Goal: Information Seeking & Learning: Learn about a topic

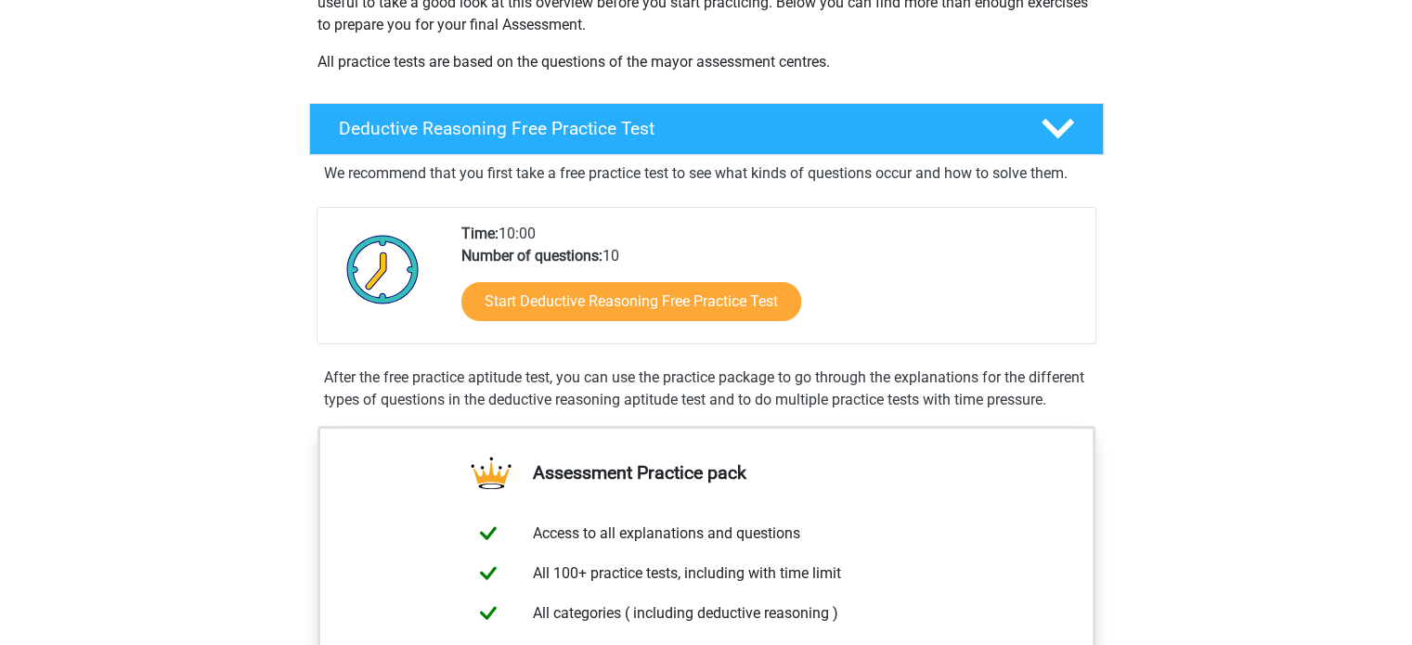
scroll to position [348, 0]
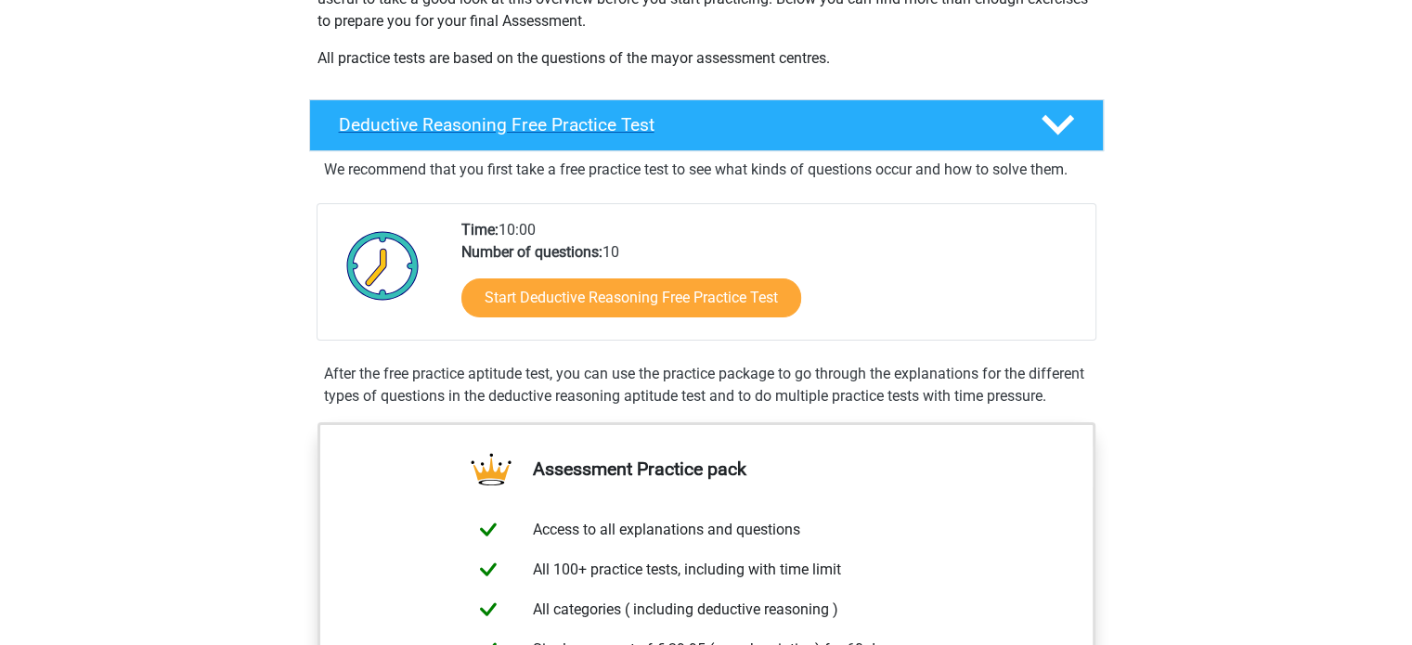
click at [1077, 119] on div at bounding box center [1055, 125] width 63 height 32
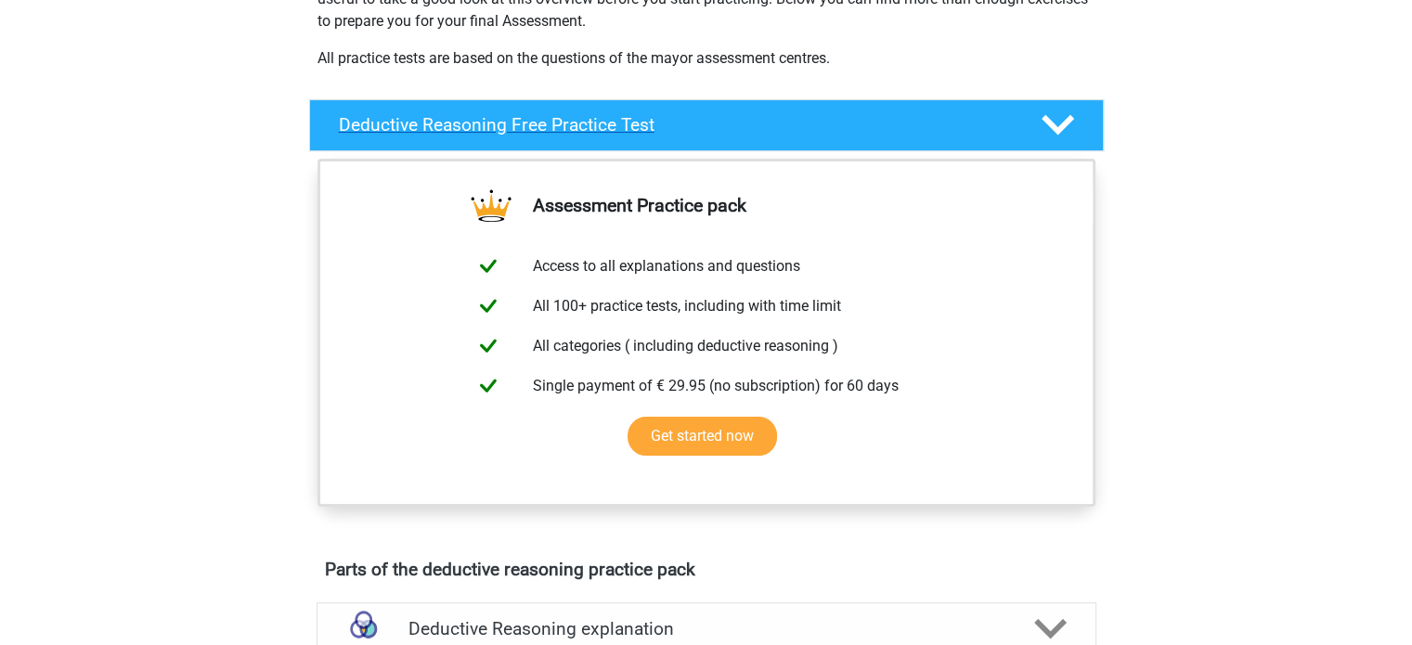
click at [1077, 119] on div at bounding box center [1055, 125] width 63 height 32
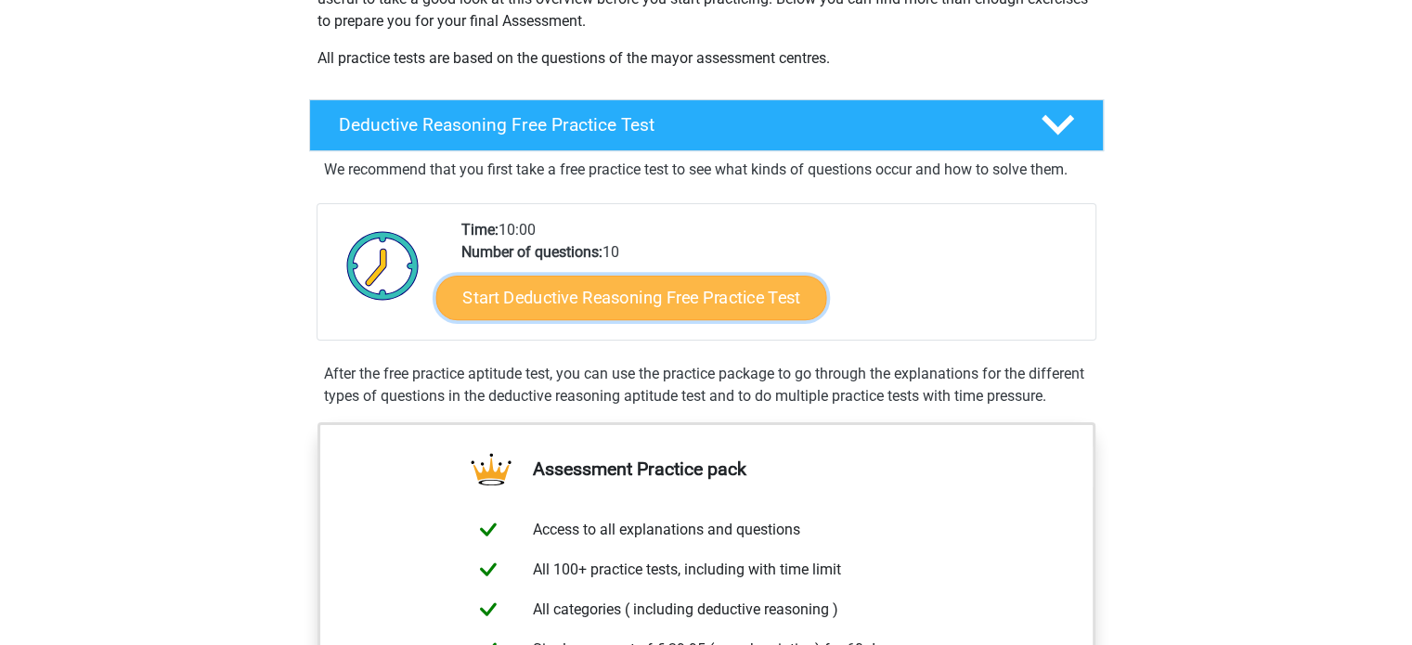
click at [627, 304] on link "Start Deductive Reasoning Free Practice Test" at bounding box center [630, 297] width 391 height 45
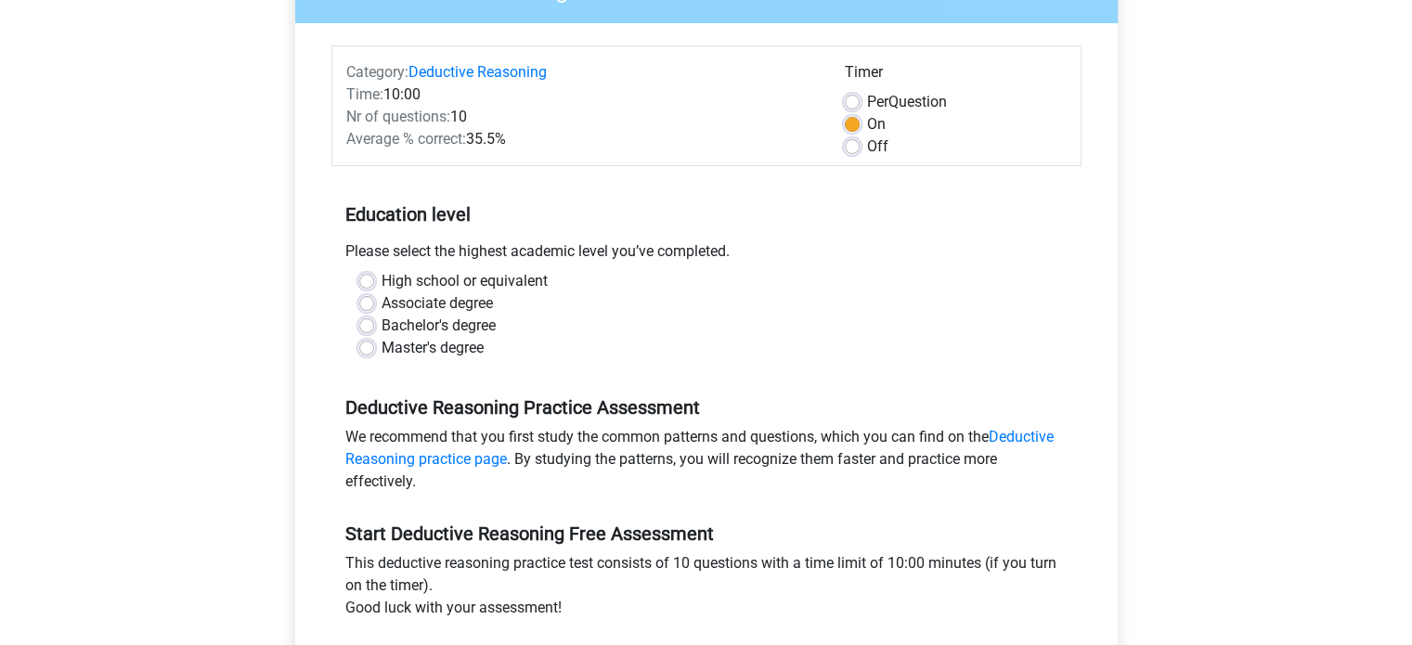
scroll to position [197, 0]
click at [405, 346] on label "Master's degree" at bounding box center [432, 347] width 102 height 22
click at [374, 346] on input "Master's degree" at bounding box center [366, 345] width 15 height 19
radio input "true"
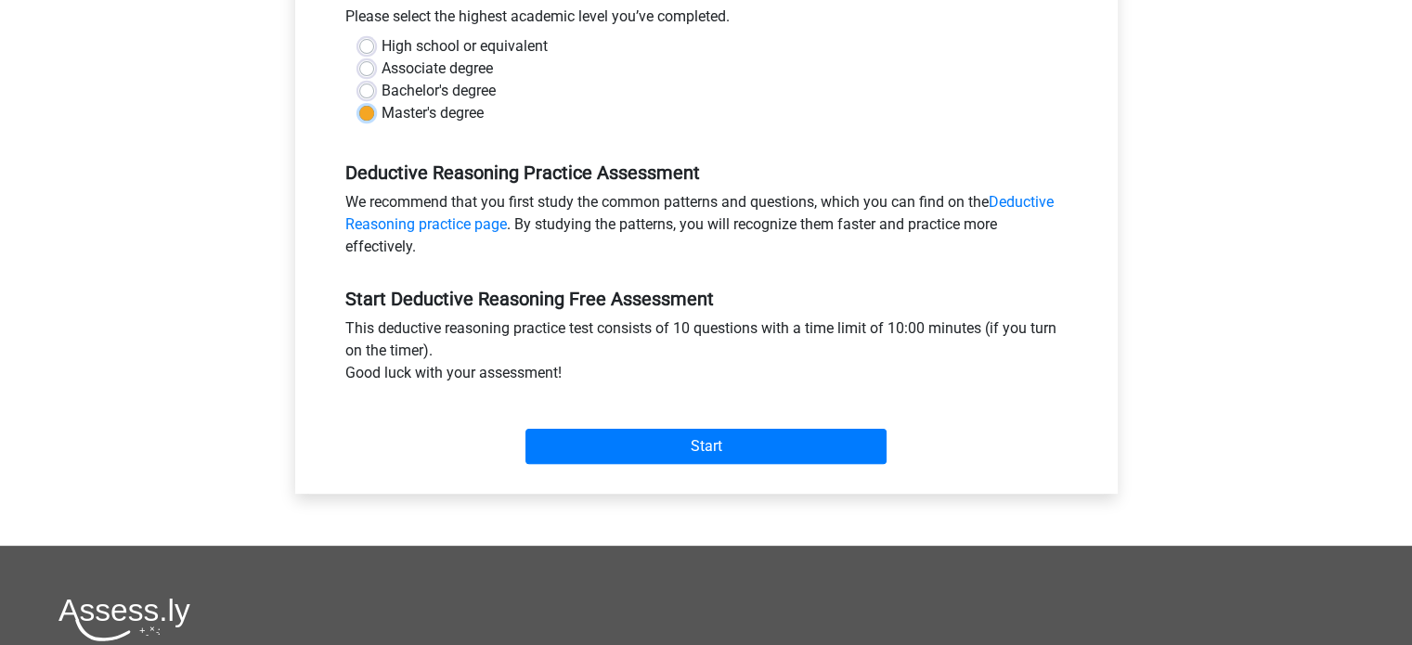
scroll to position [433, 0]
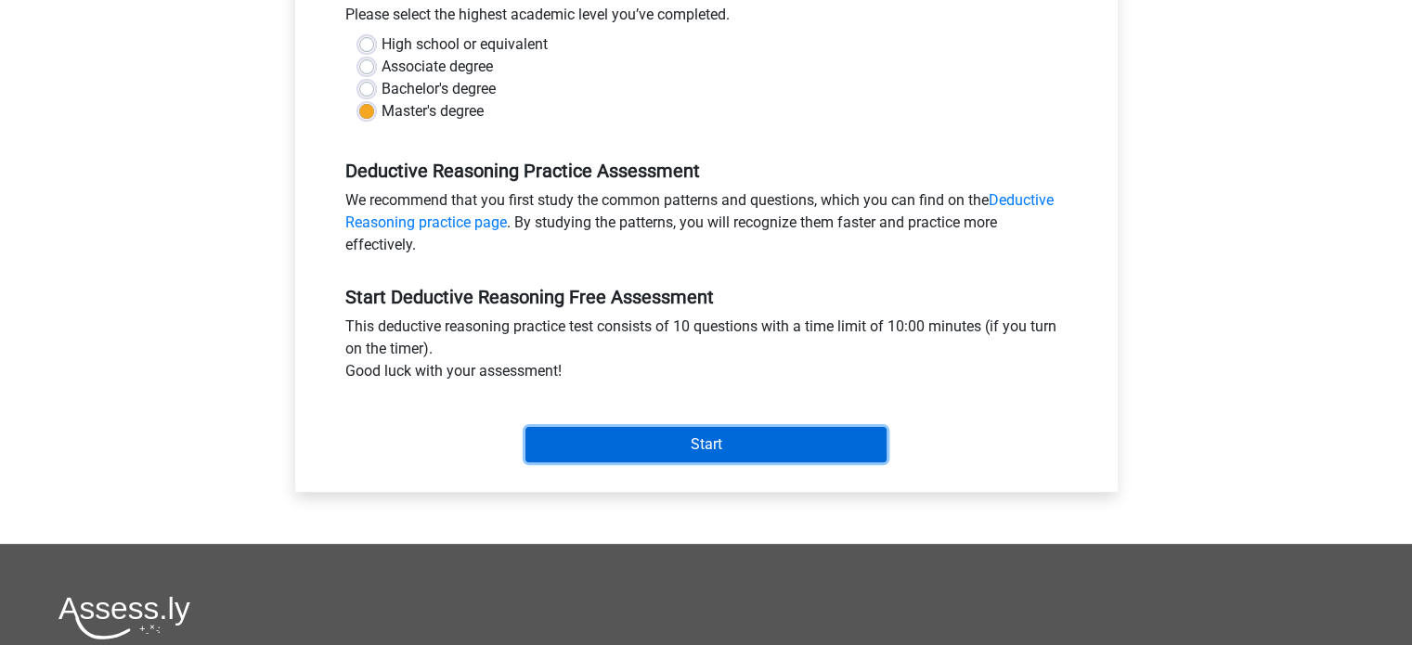
click at [661, 440] on input "Start" at bounding box center [705, 444] width 361 height 35
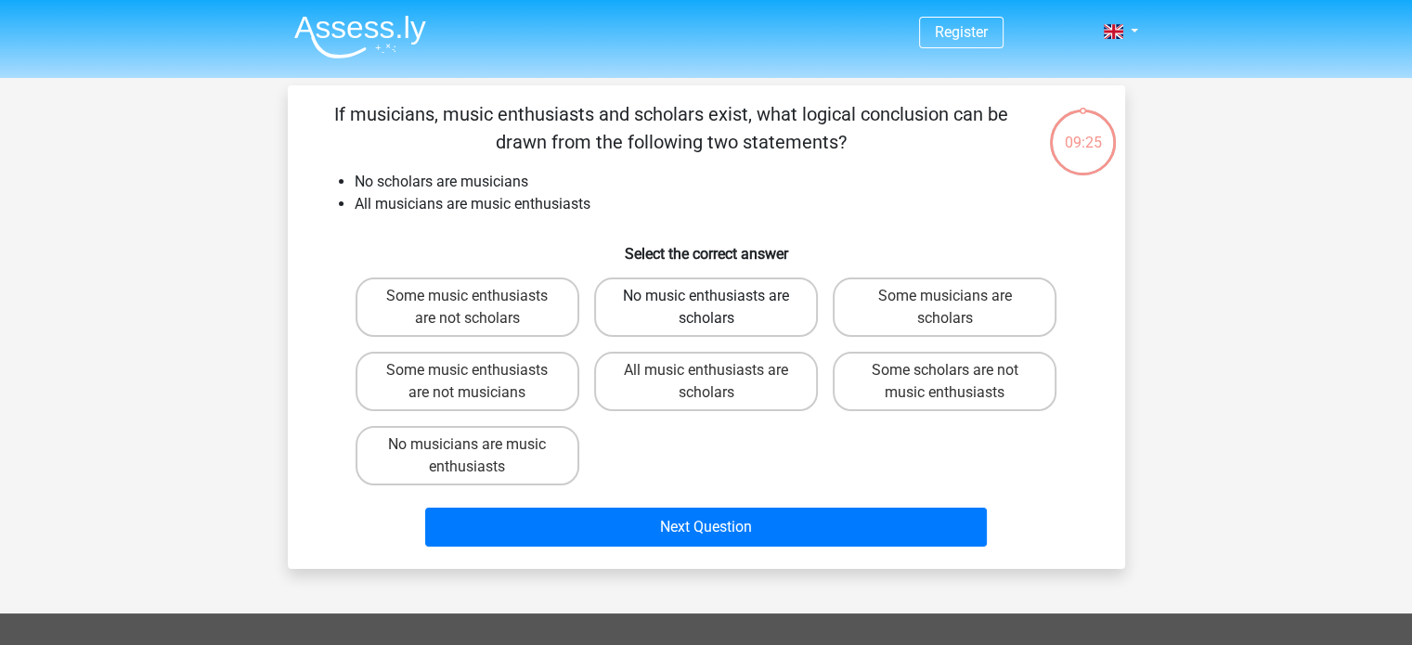
click at [769, 311] on label "No music enthusiasts are scholars" at bounding box center [706, 307] width 224 height 59
click at [718, 308] on input "No music enthusiasts are scholars" at bounding box center [711, 302] width 12 height 12
radio input "true"
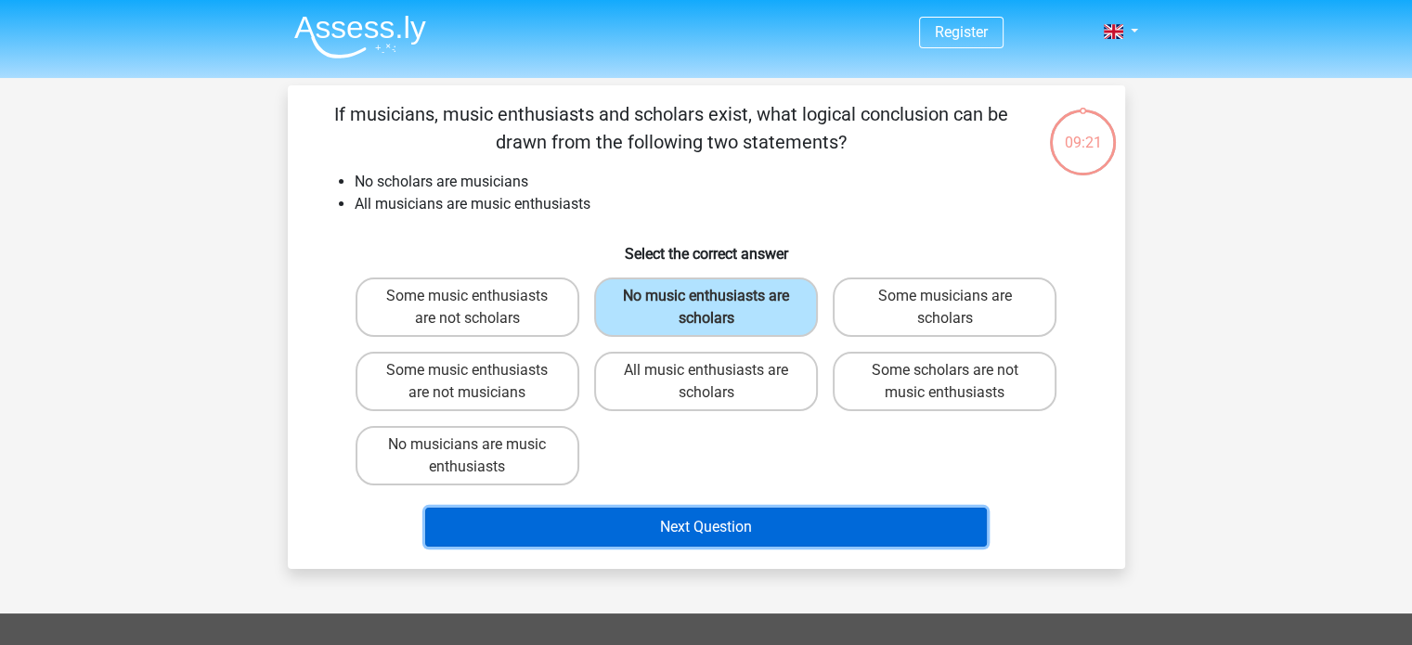
click at [713, 529] on button "Next Question" at bounding box center [706, 527] width 562 height 39
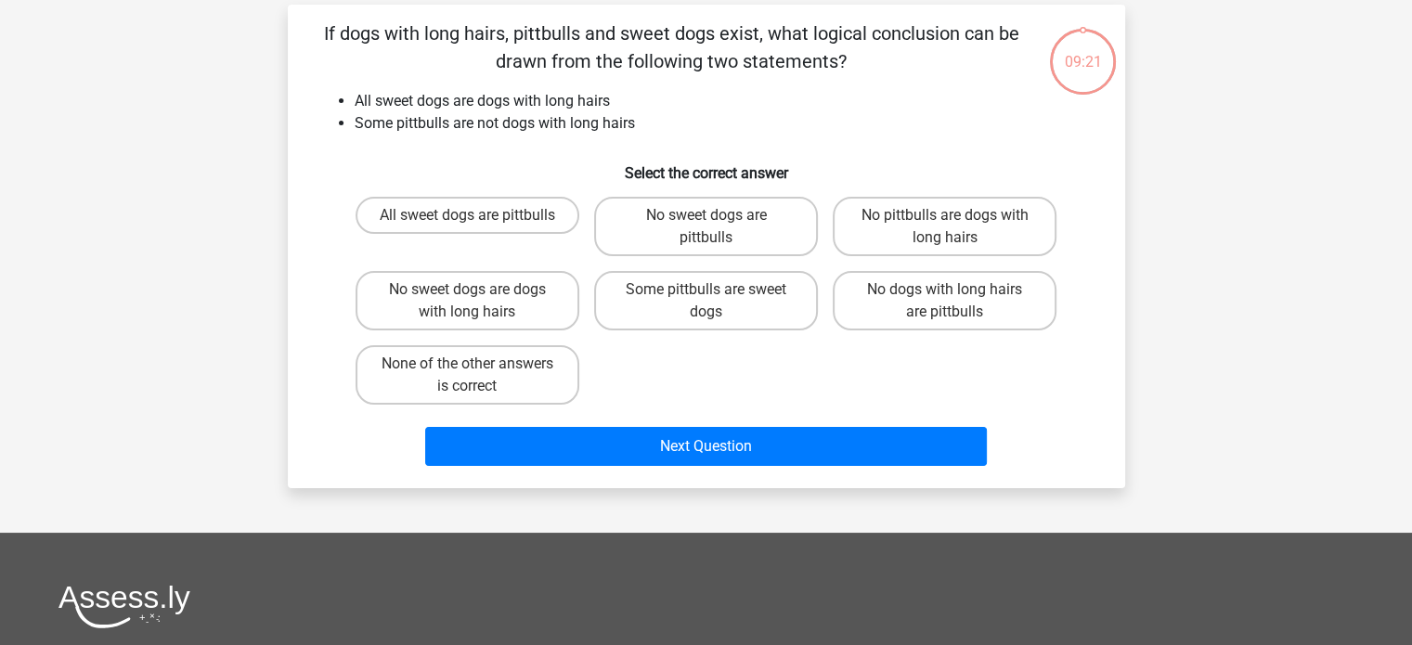
scroll to position [85, 0]
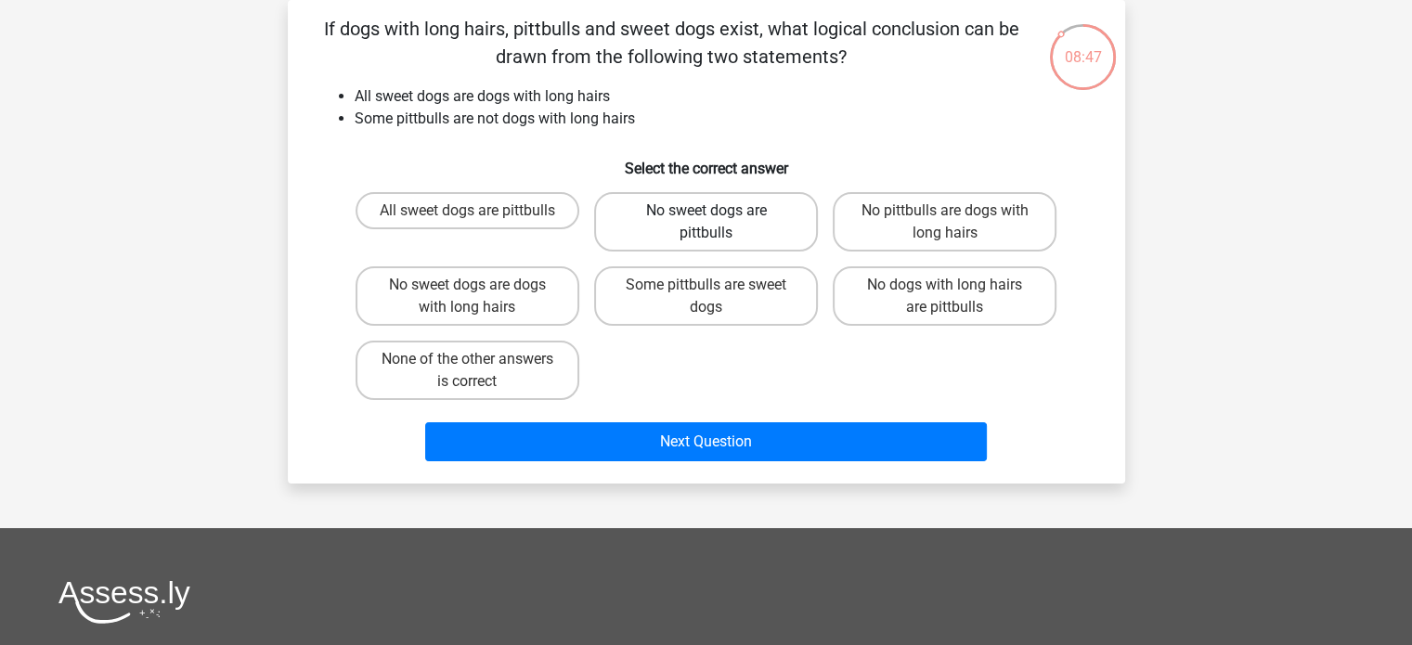
click at [695, 226] on label "No sweet dogs are pittbulls" at bounding box center [706, 221] width 224 height 59
click at [705, 223] on input "No sweet dogs are pittbulls" at bounding box center [711, 217] width 12 height 12
radio input "true"
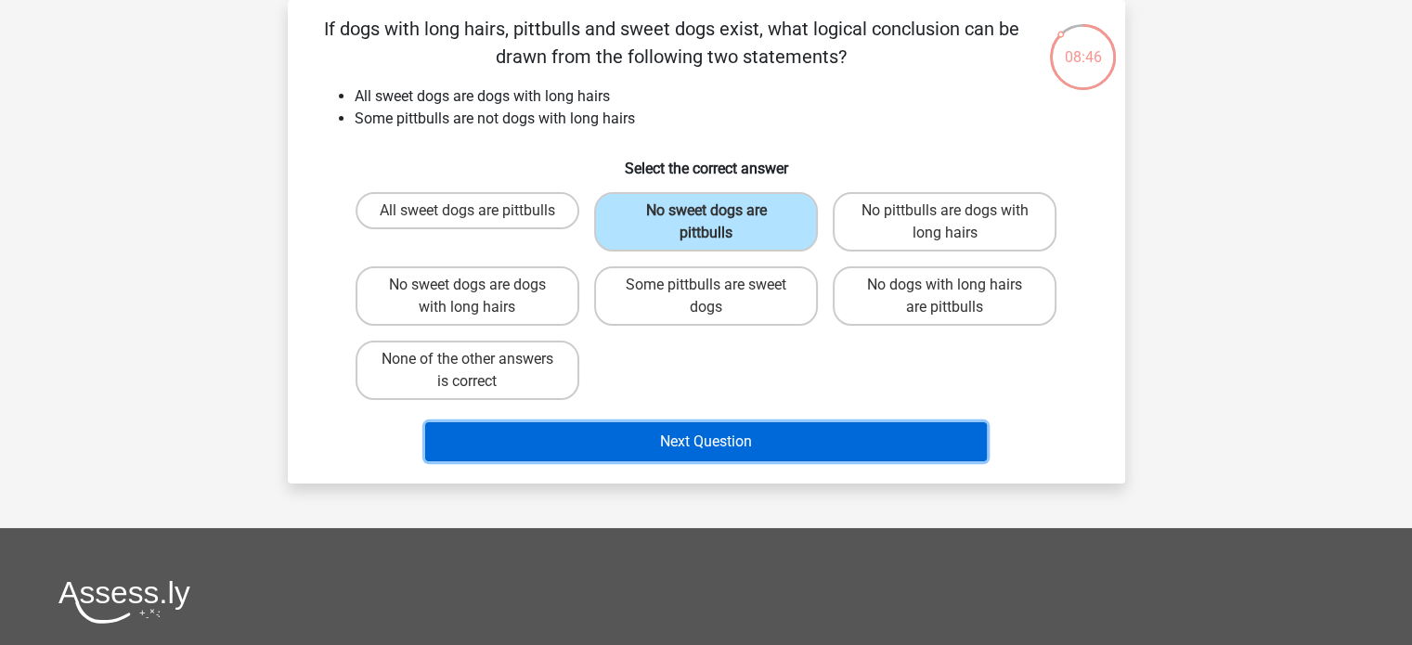
click at [662, 437] on button "Next Question" at bounding box center [706, 441] width 562 height 39
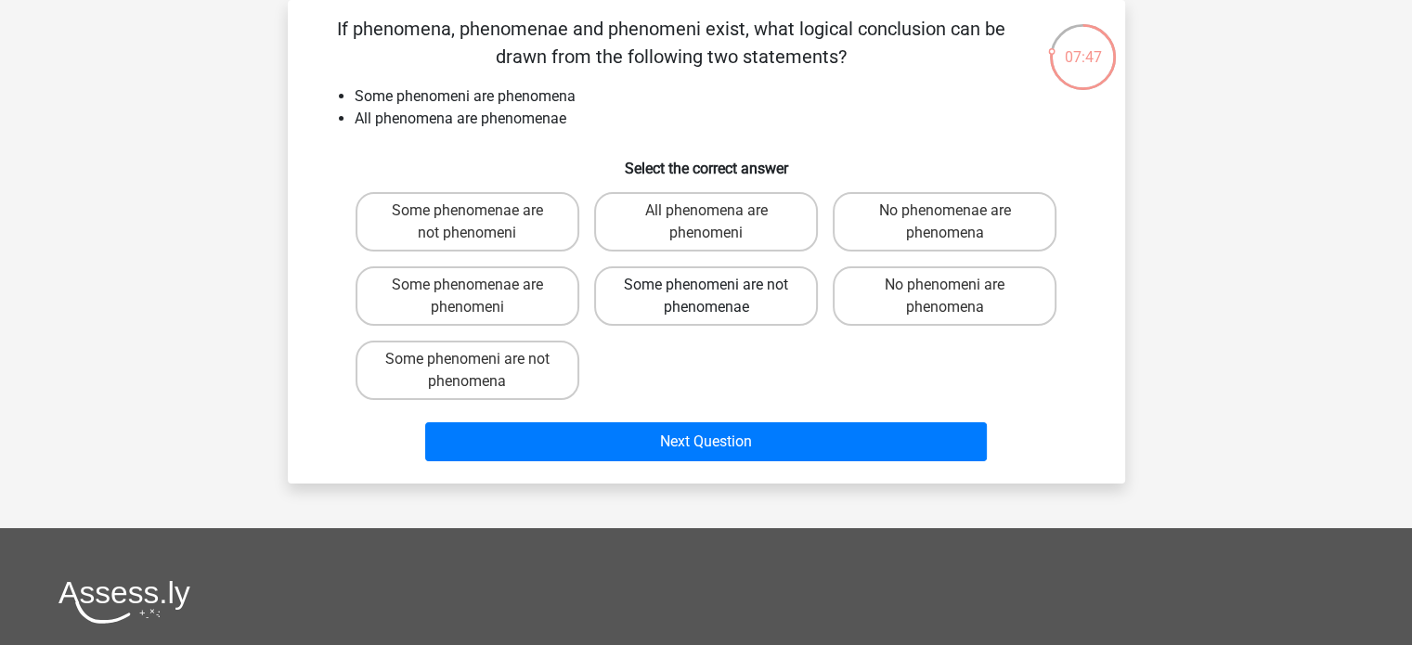
click at [761, 294] on label "Some phenomeni are not phenomenae" at bounding box center [706, 295] width 224 height 59
click at [718, 294] on input "Some phenomeni are not phenomenae" at bounding box center [711, 291] width 12 height 12
radio input "true"
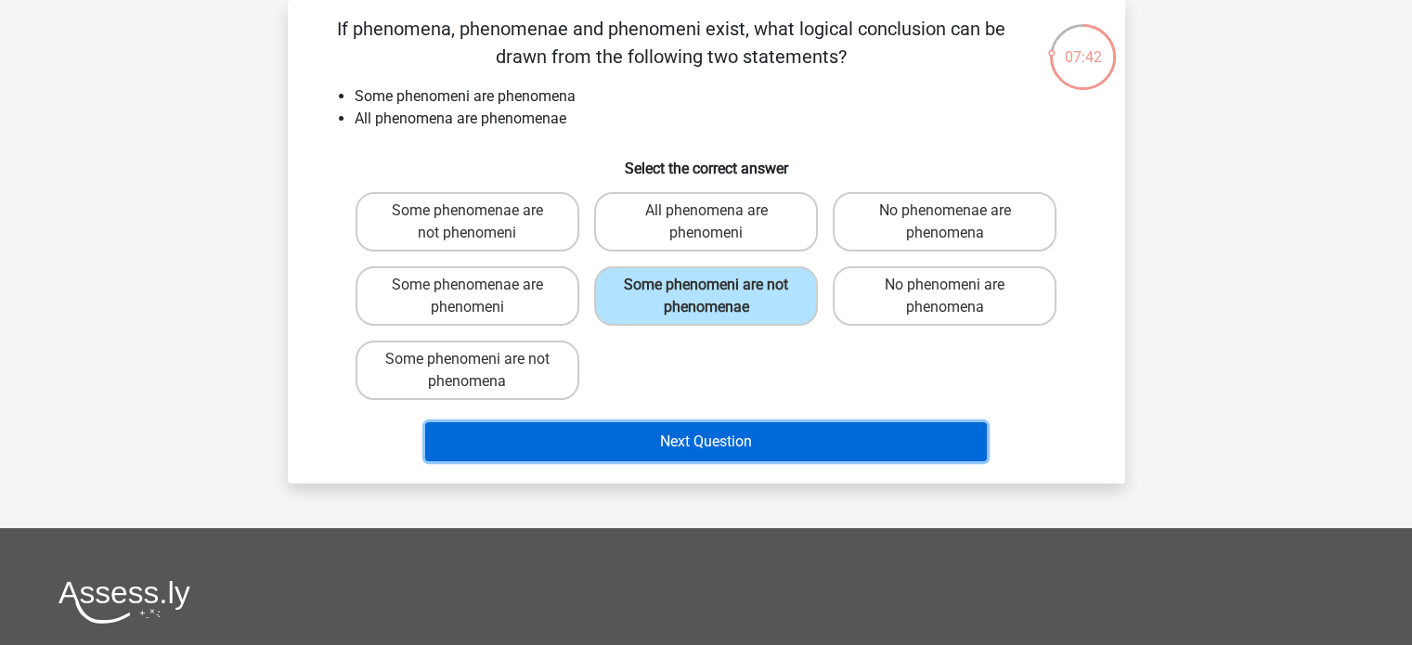
click at [724, 445] on button "Next Question" at bounding box center [706, 441] width 562 height 39
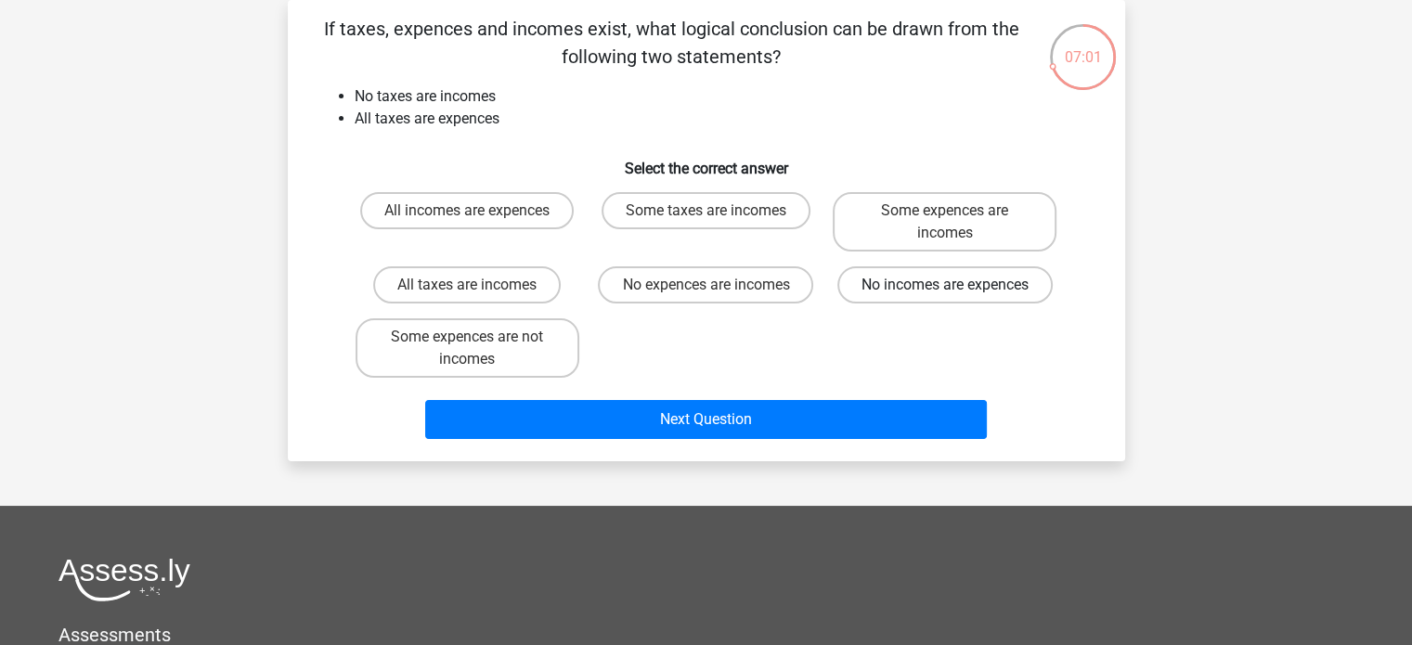
click at [972, 285] on label "No incomes are expences" at bounding box center [944, 284] width 215 height 37
click at [957, 285] on input "No incomes are expences" at bounding box center [951, 291] width 12 height 12
radio input "true"
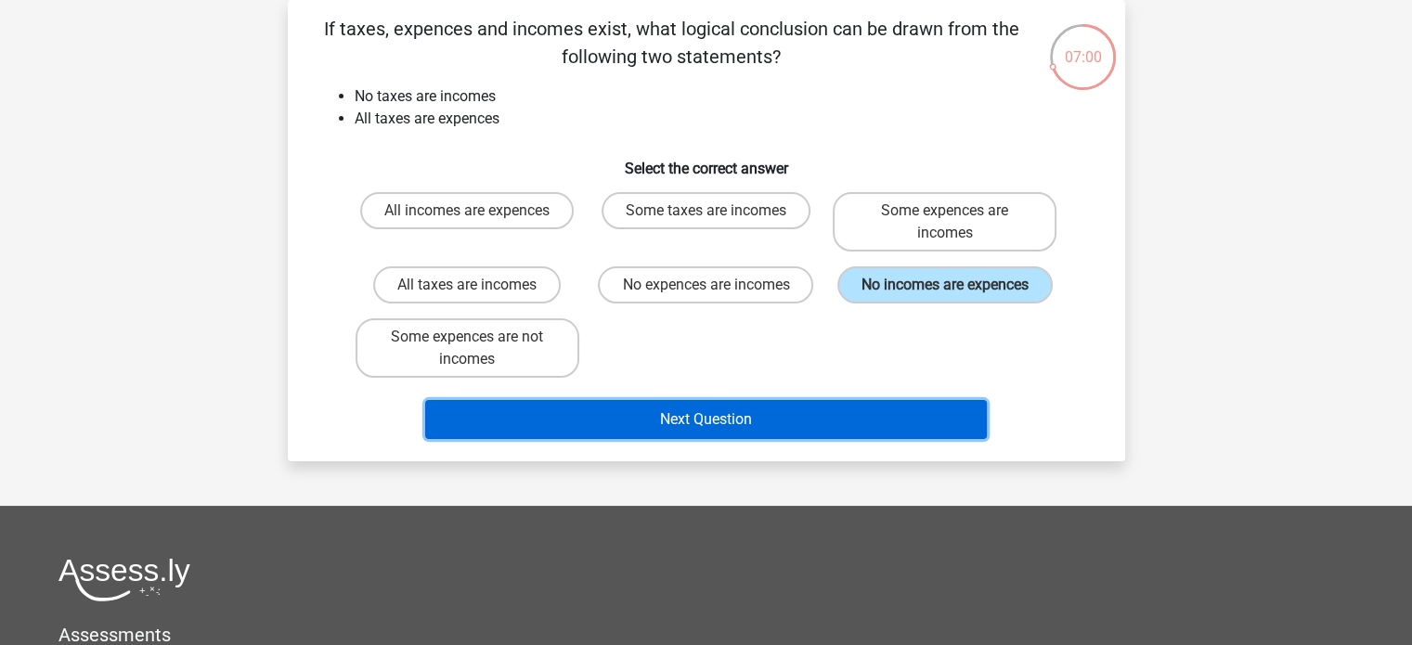
click at [698, 421] on button "Next Question" at bounding box center [706, 419] width 562 height 39
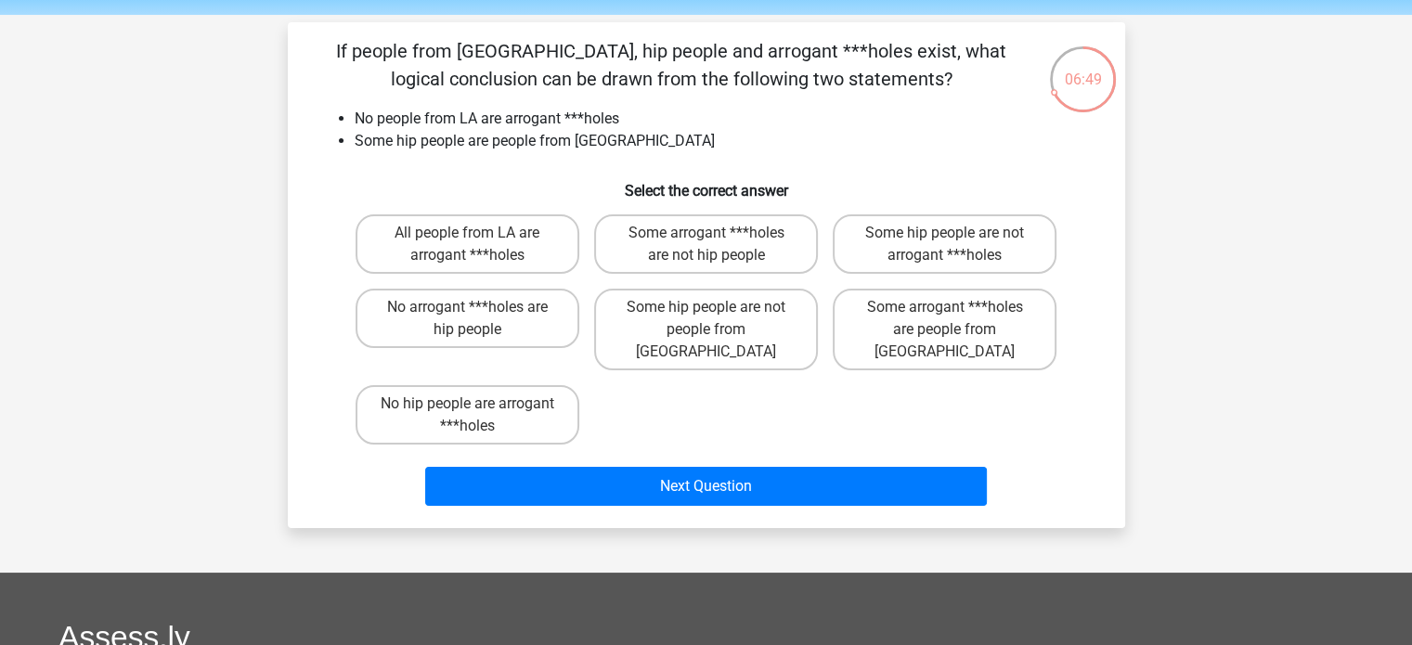
scroll to position [66, 0]
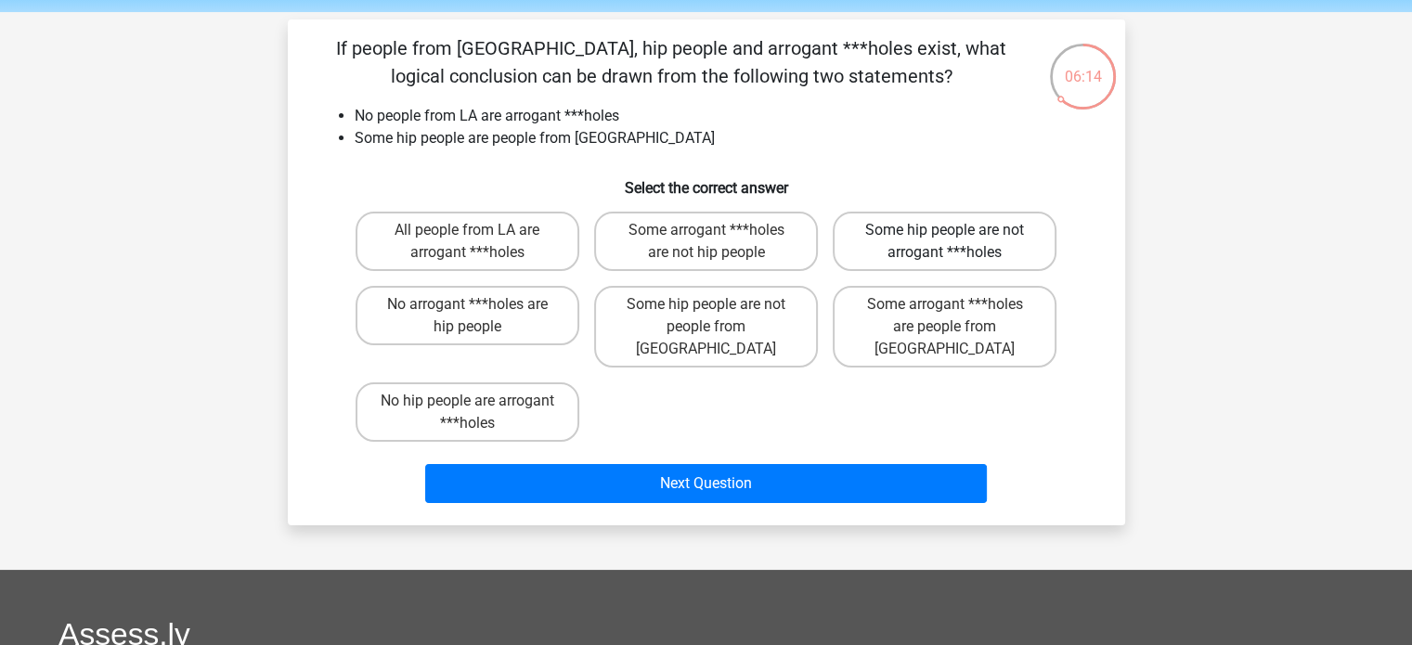
click at [951, 243] on label "Some hip people are not arrogant ***holes" at bounding box center [945, 241] width 224 height 59
click at [951, 242] on input "Some hip people are not arrogant ***holes" at bounding box center [951, 236] width 12 height 12
radio input "true"
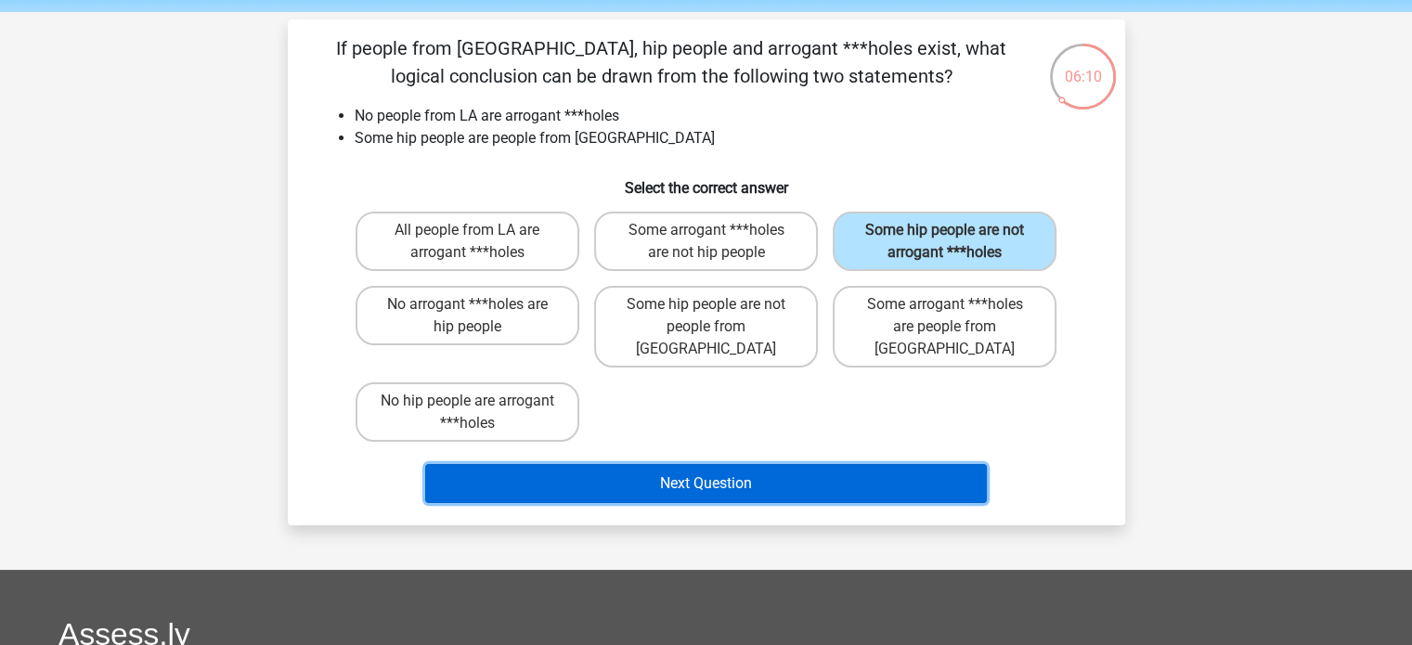
click at [749, 464] on button "Next Question" at bounding box center [706, 483] width 562 height 39
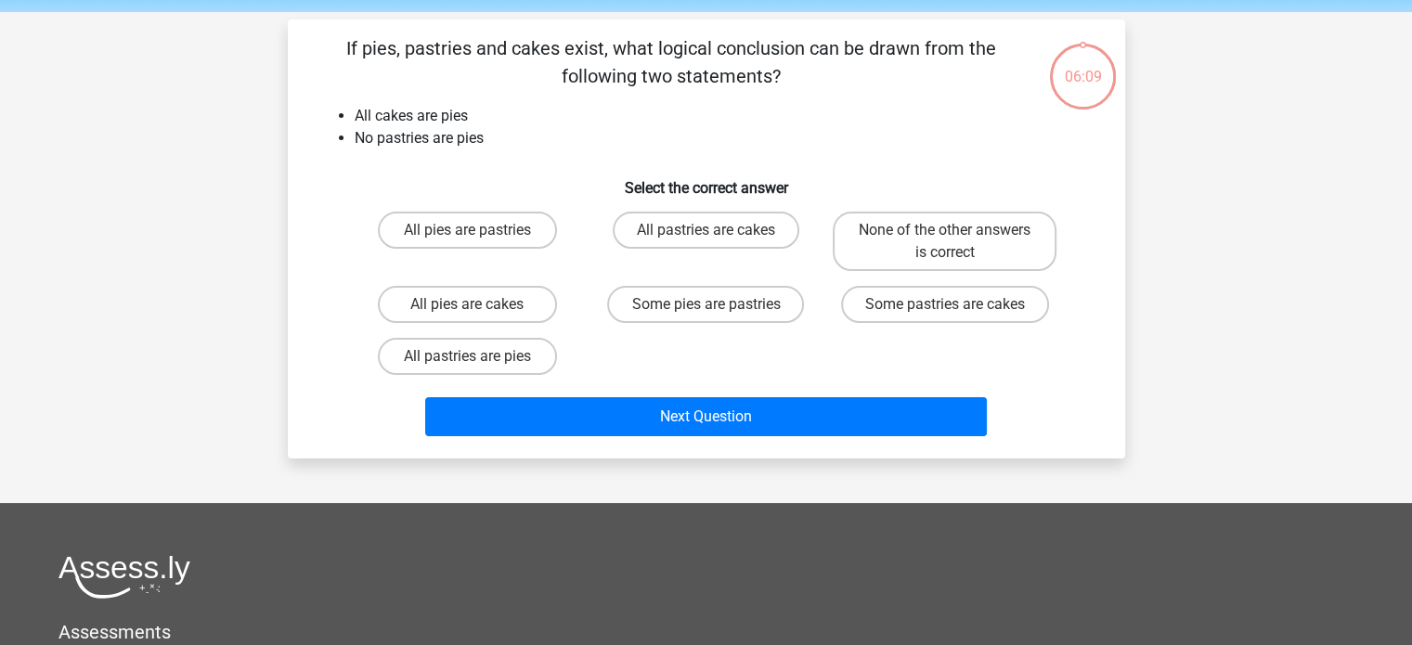
scroll to position [85, 0]
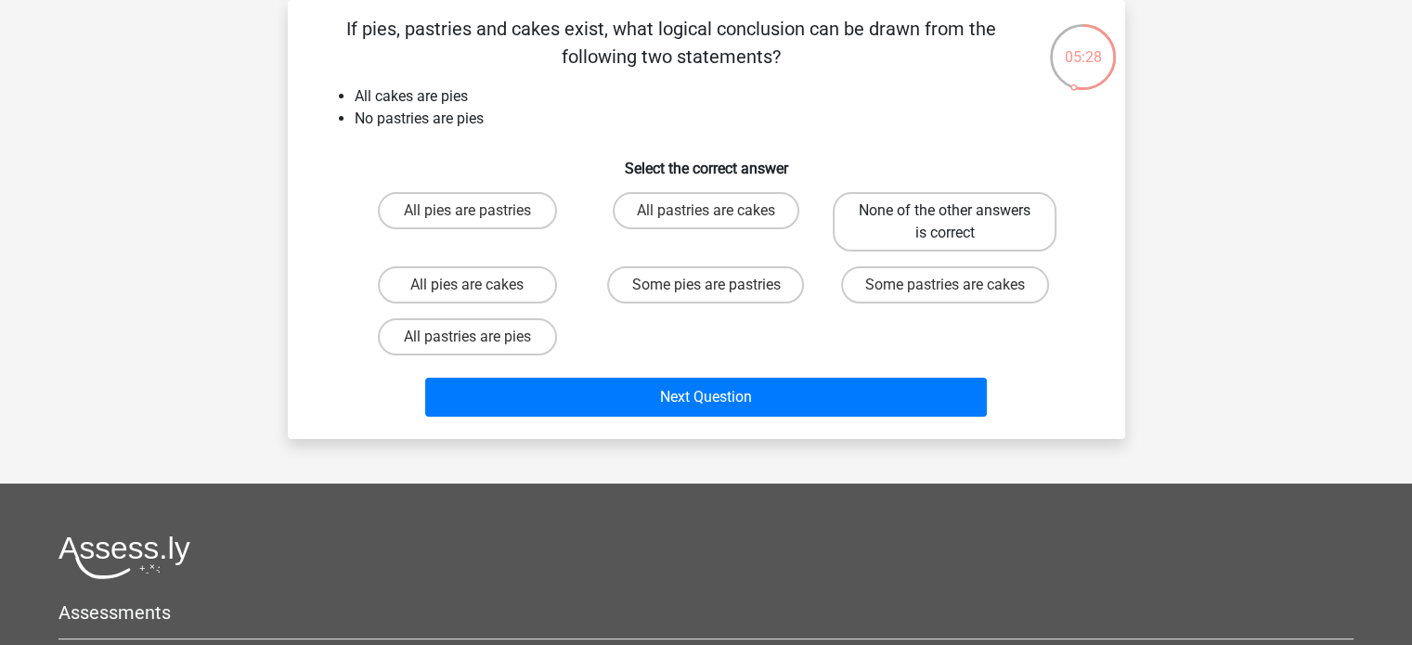
click at [895, 204] on label "None of the other answers is correct" at bounding box center [945, 221] width 224 height 59
click at [945, 211] on input "None of the other answers is correct" at bounding box center [951, 217] width 12 height 12
radio input "true"
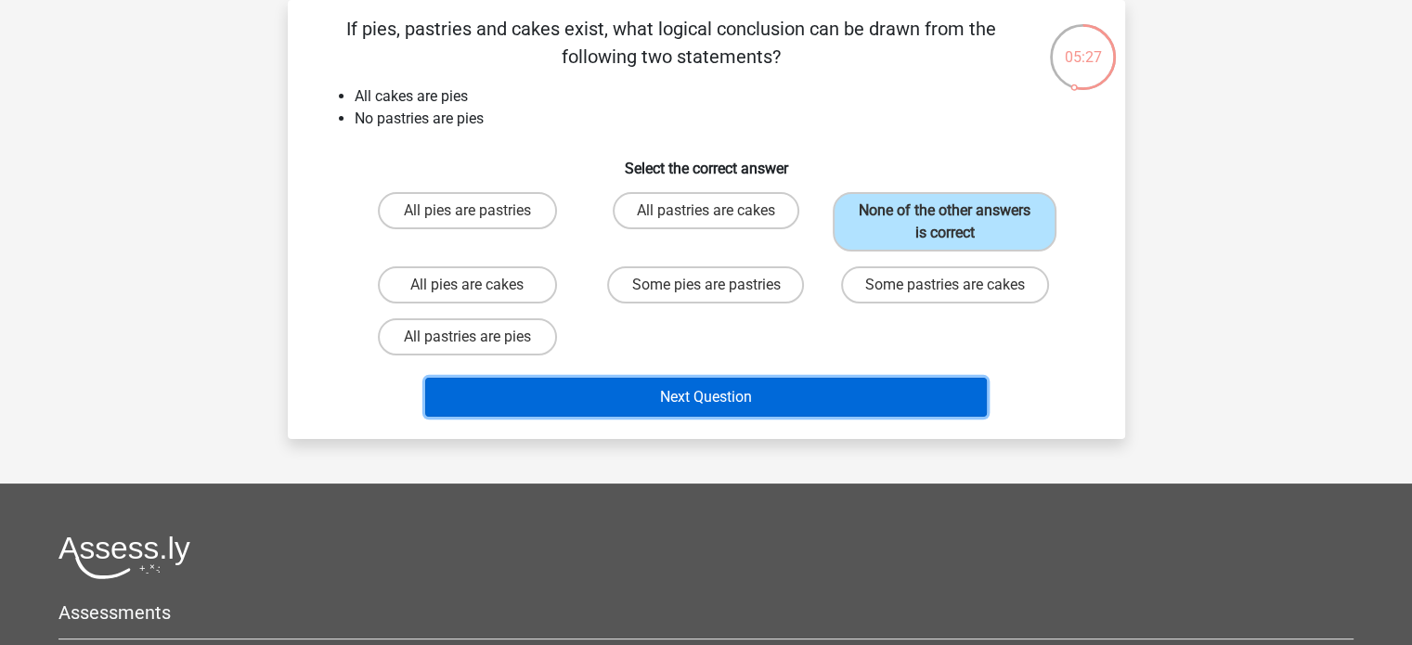
click at [688, 393] on button "Next Question" at bounding box center [706, 397] width 562 height 39
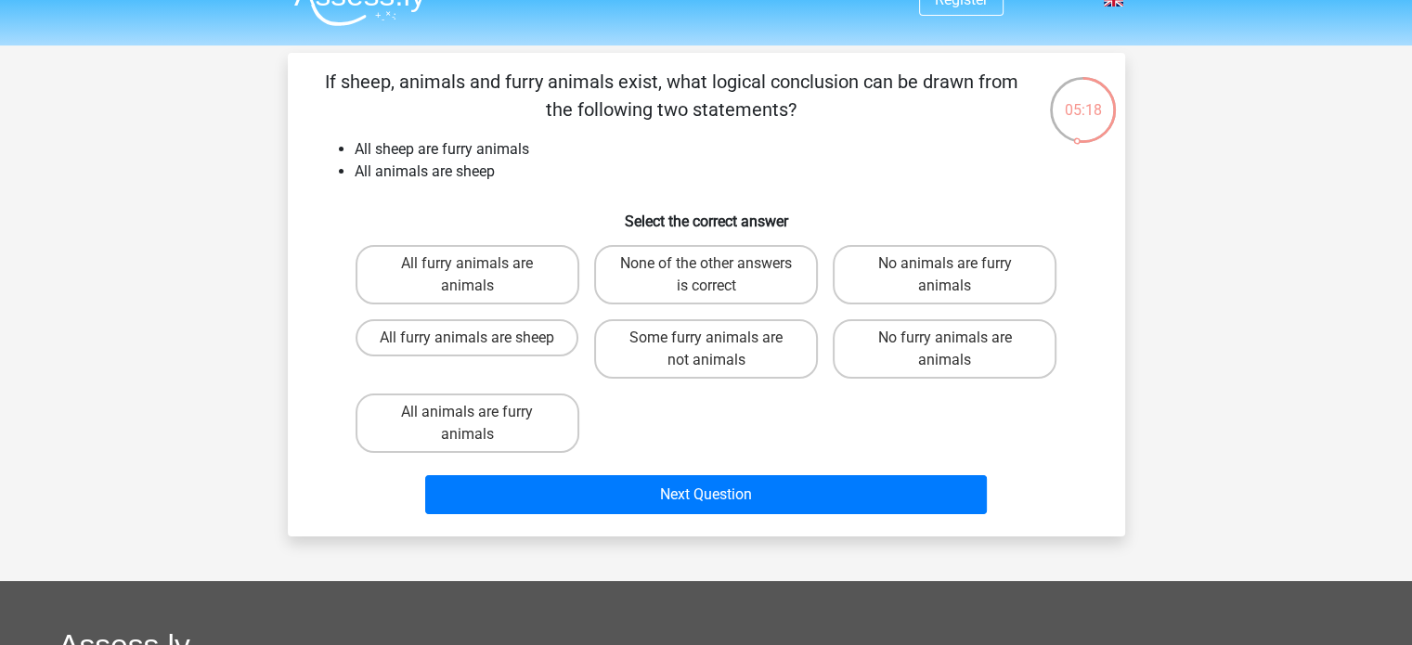
scroll to position [33, 0]
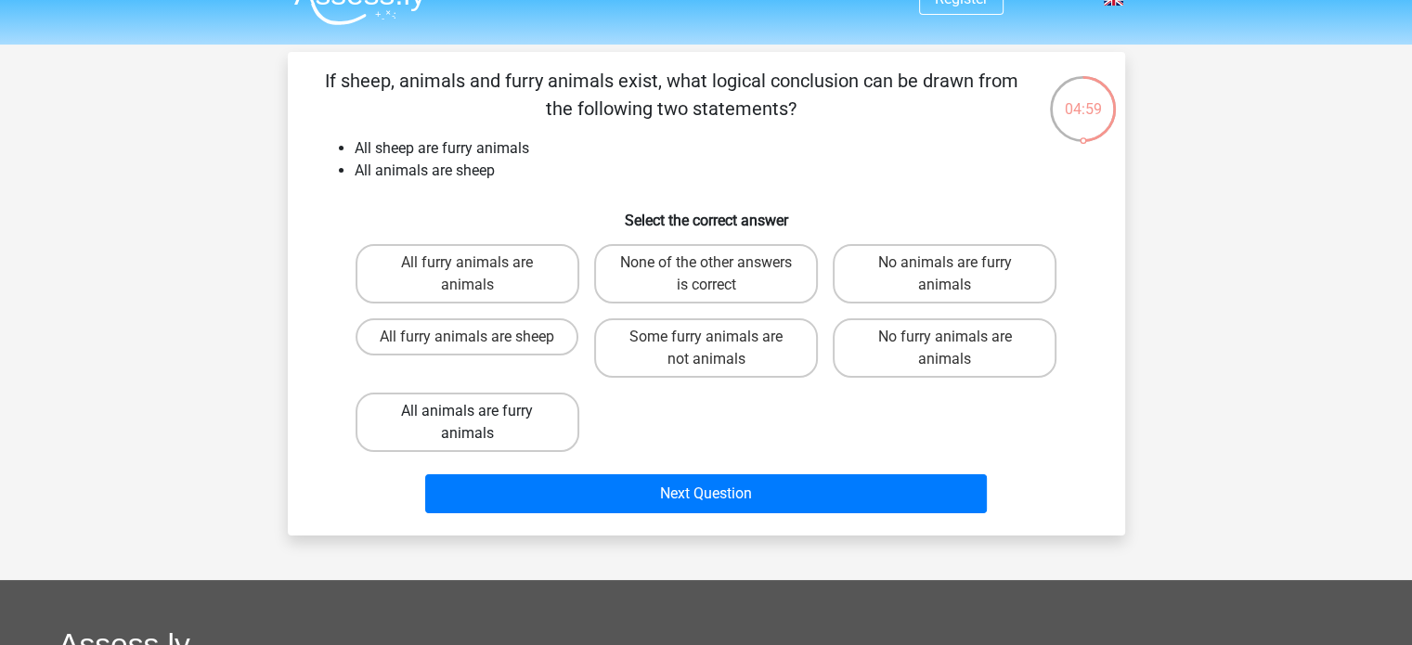
click at [486, 435] on label "All animals are furry animals" at bounding box center [468, 422] width 224 height 59
click at [479, 423] on input "All animals are furry animals" at bounding box center [473, 417] width 12 height 12
radio input "true"
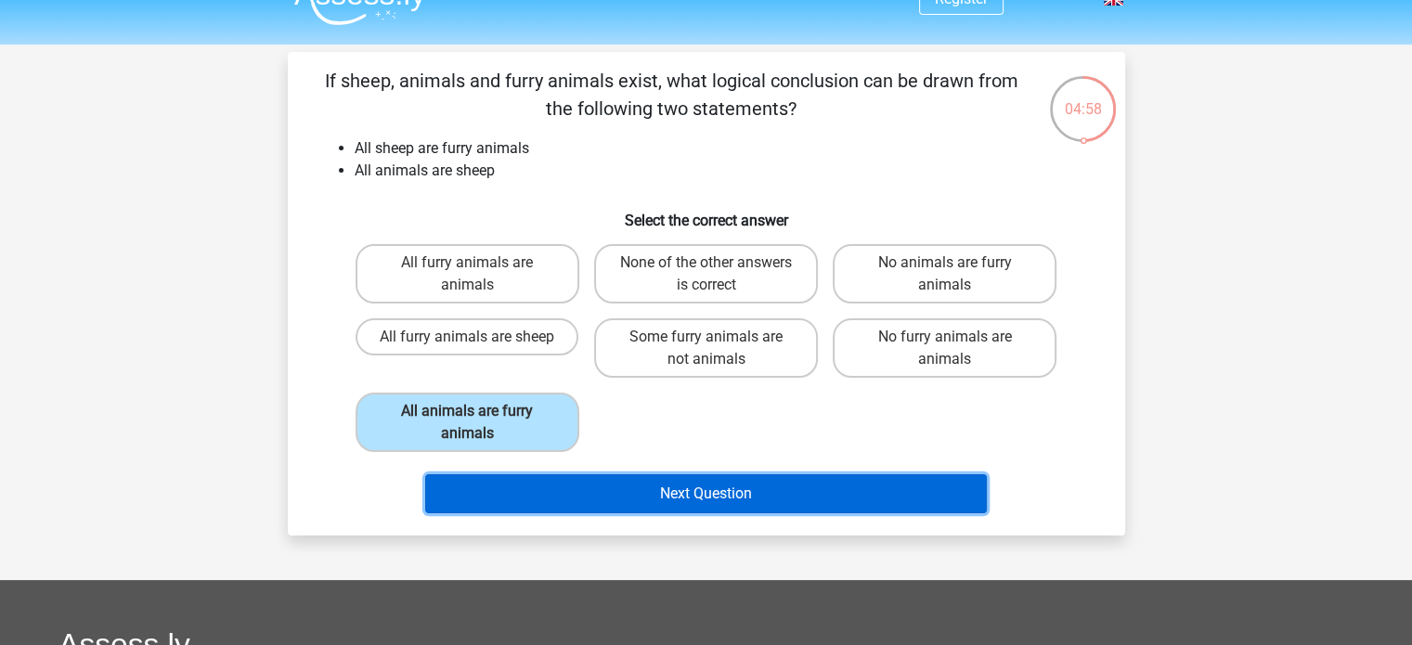
click at [691, 480] on button "Next Question" at bounding box center [706, 493] width 562 height 39
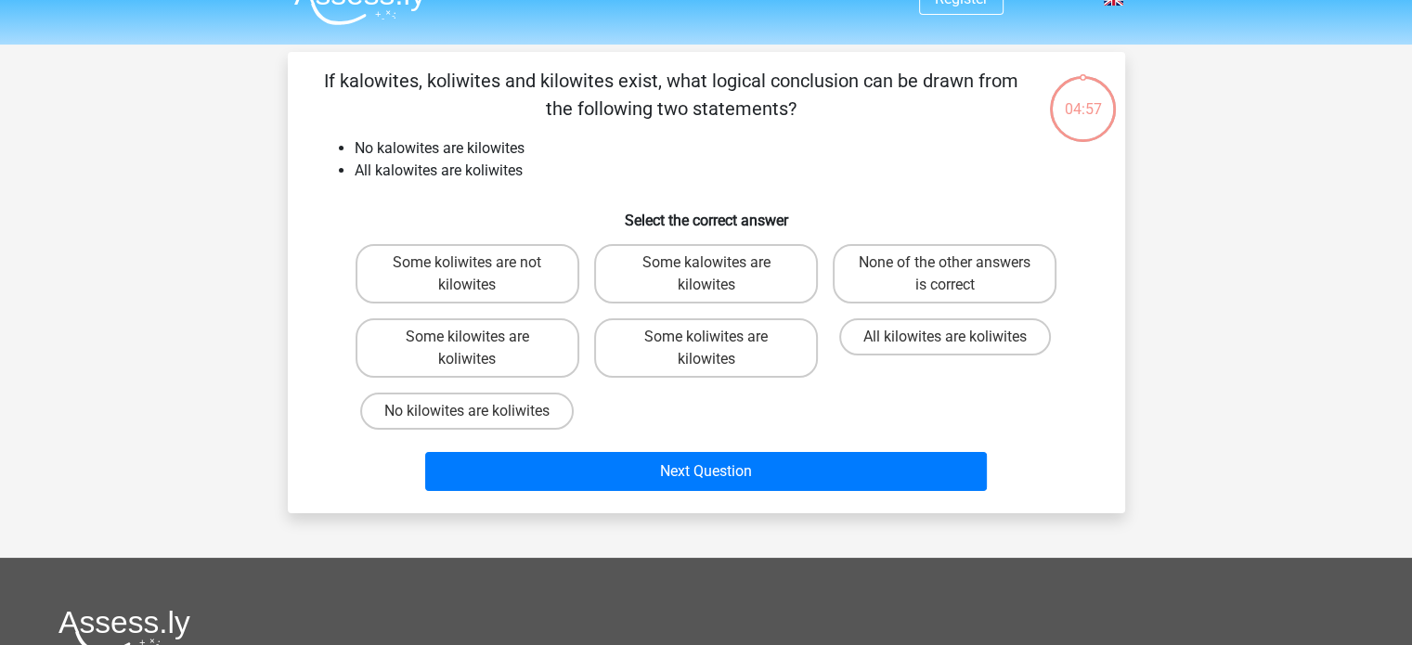
scroll to position [85, 0]
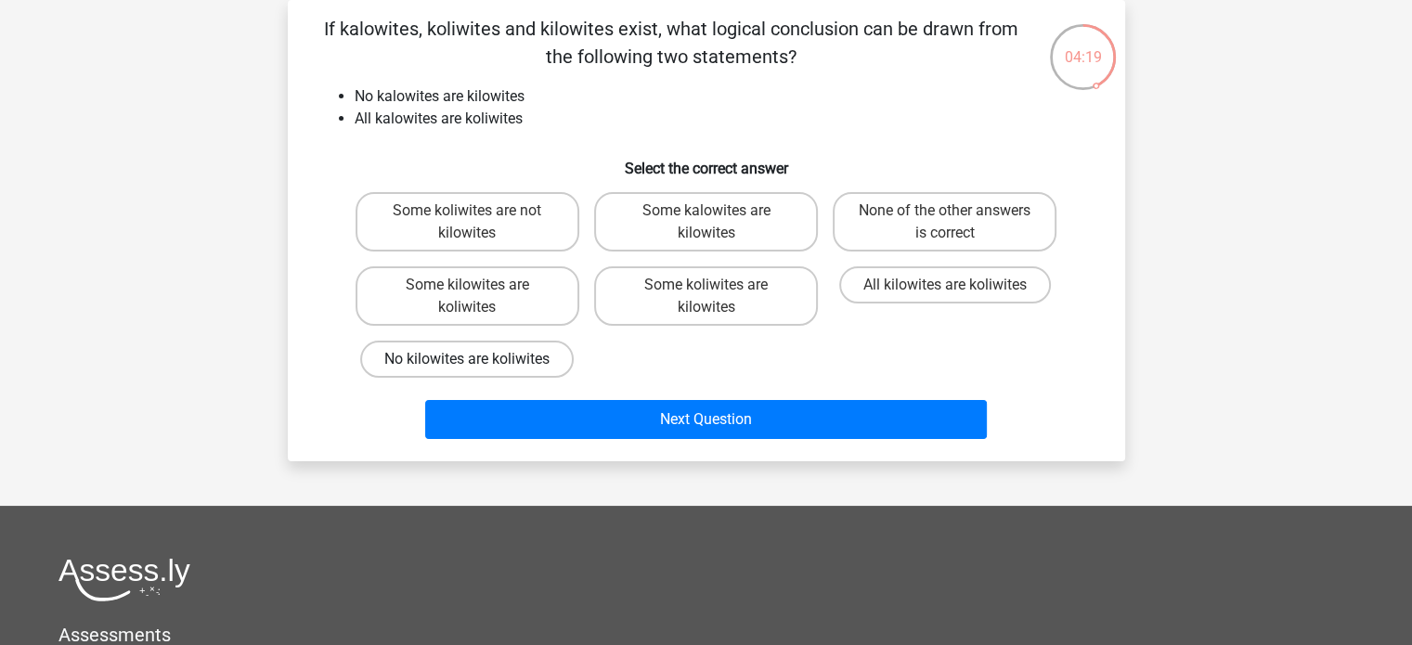
click at [544, 356] on label "No kilowites are koliwites" at bounding box center [466, 359] width 213 height 37
click at [479, 359] on input "No kilowites are koliwites" at bounding box center [473, 365] width 12 height 12
radio input "true"
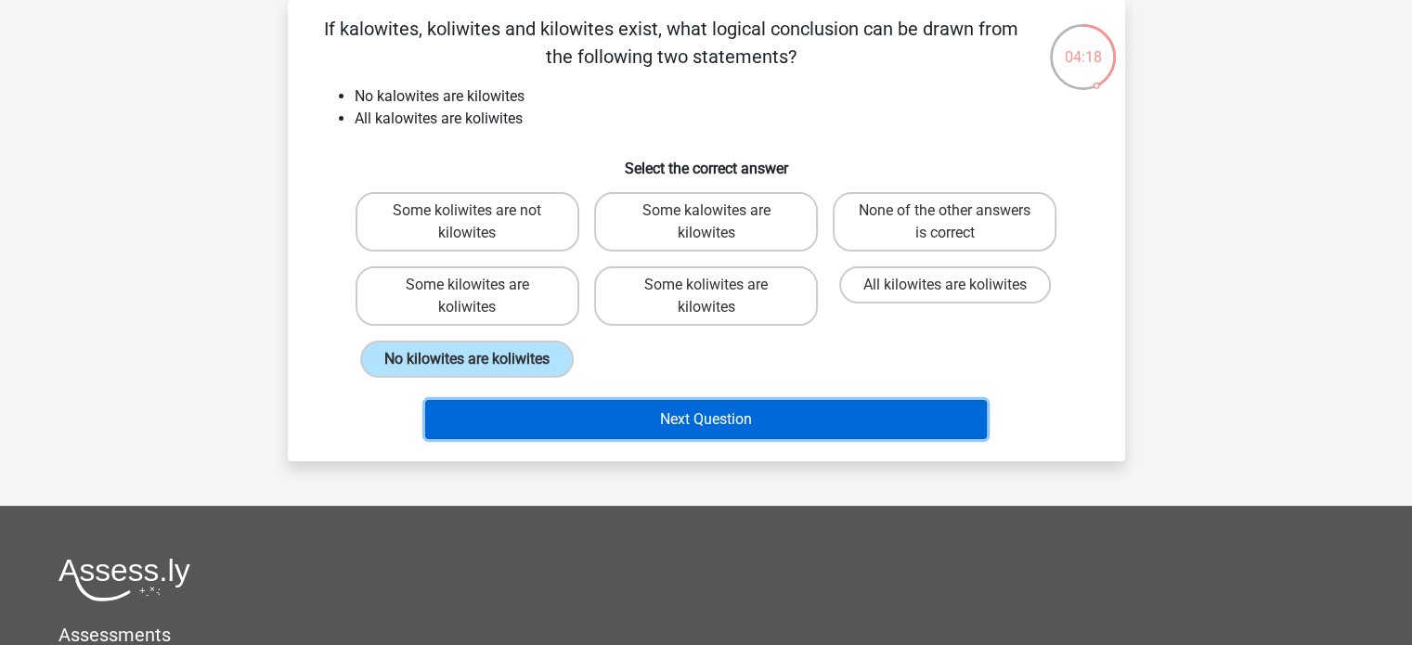
click at [677, 412] on button "Next Question" at bounding box center [706, 419] width 562 height 39
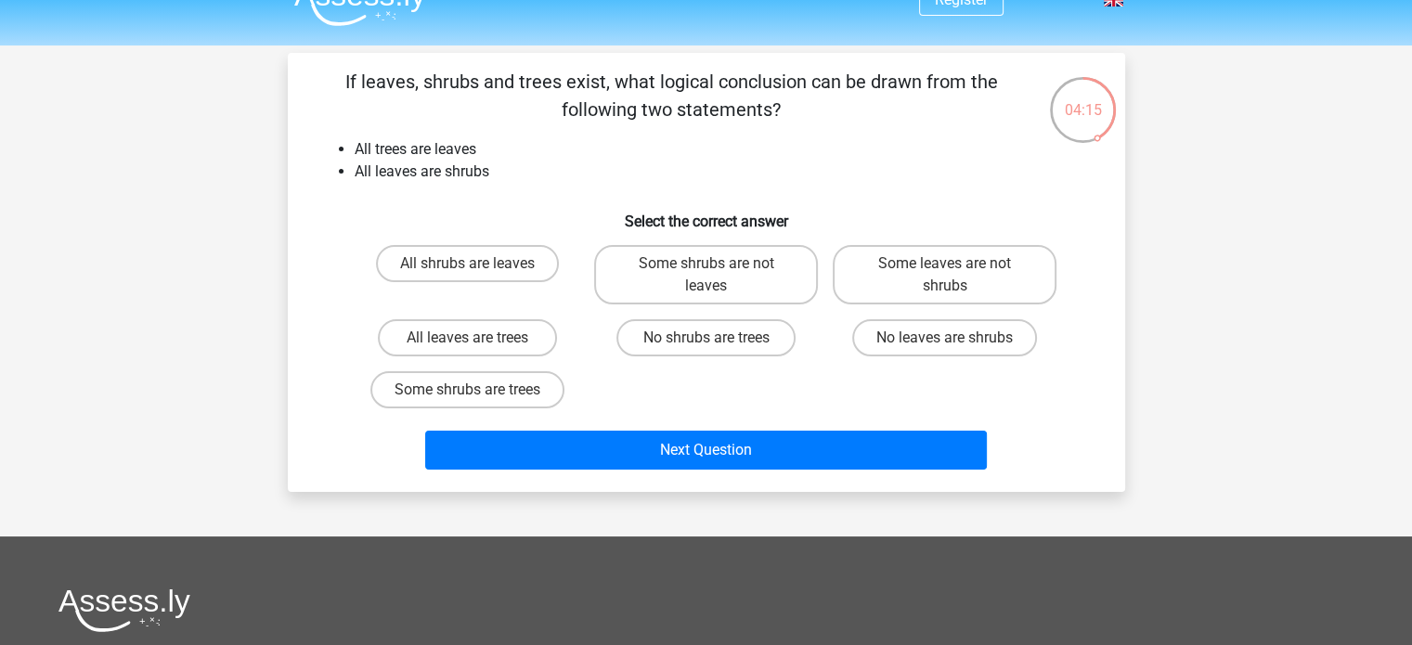
scroll to position [0, 0]
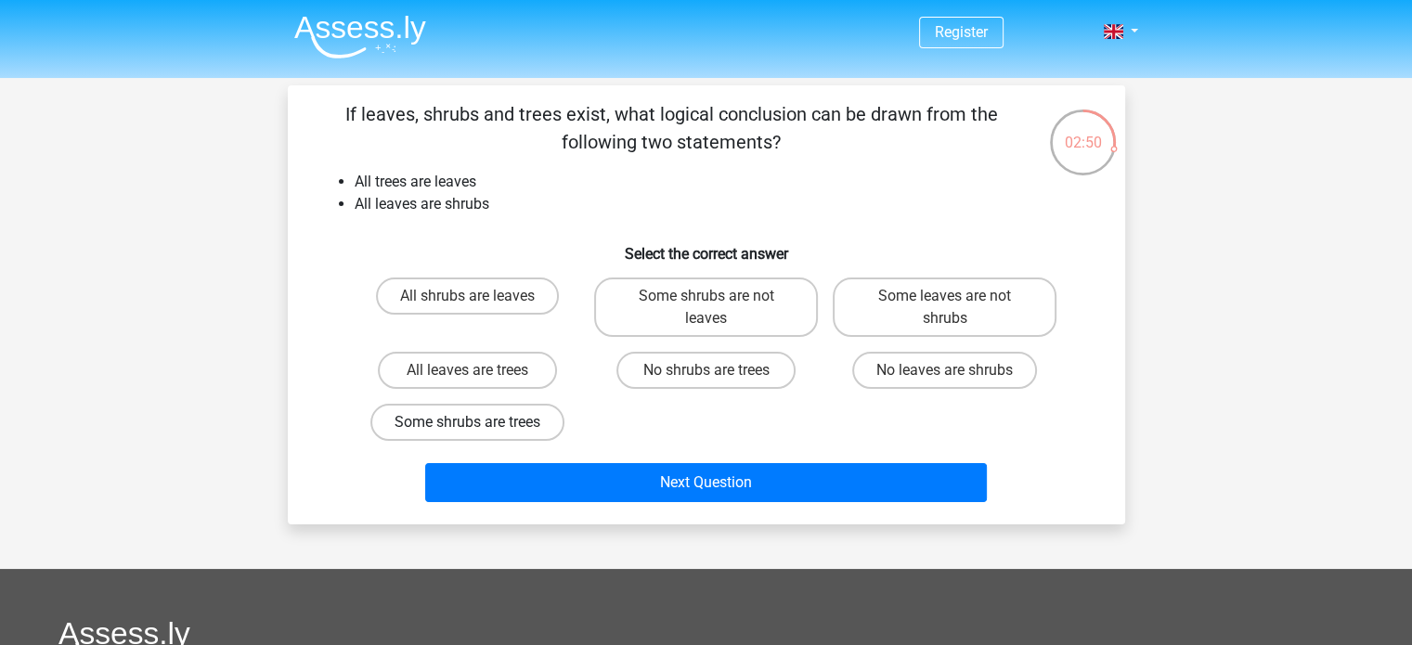
click at [531, 426] on label "Some shrubs are trees" at bounding box center [467, 422] width 194 height 37
click at [479, 426] on input "Some shrubs are trees" at bounding box center [473, 428] width 12 height 12
radio input "true"
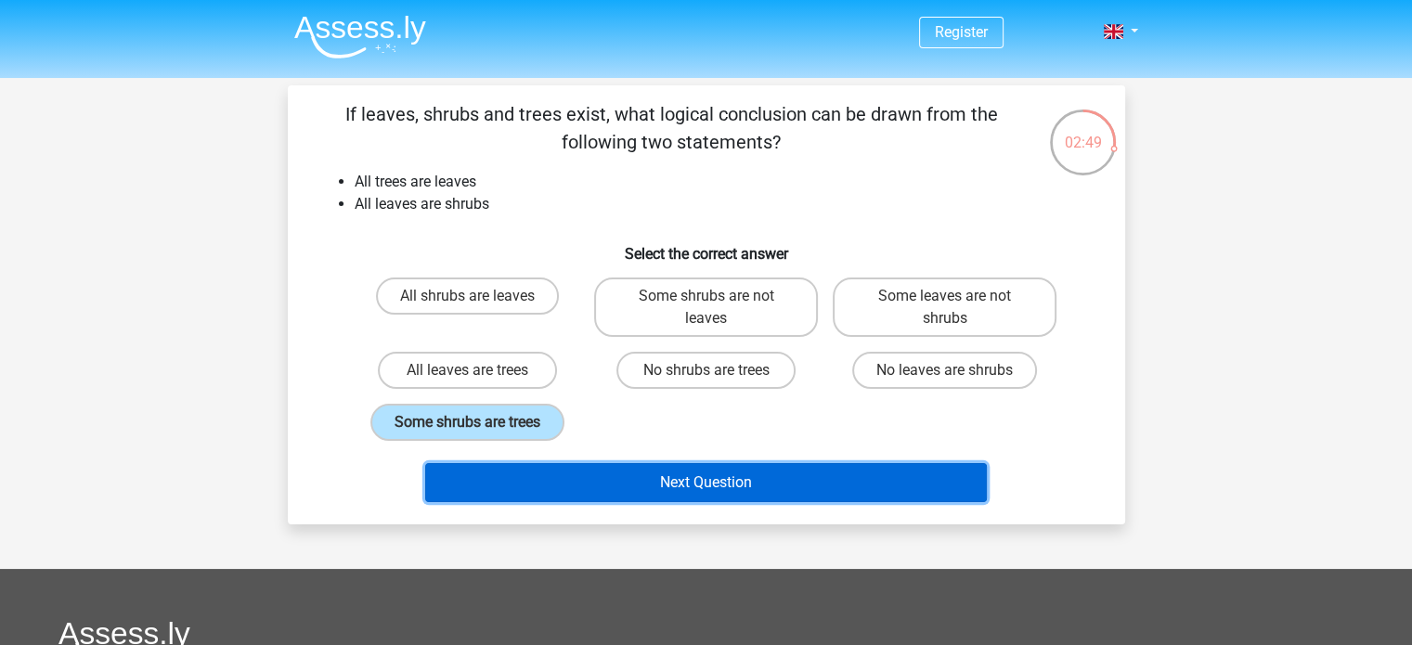
click at [690, 478] on button "Next Question" at bounding box center [706, 482] width 562 height 39
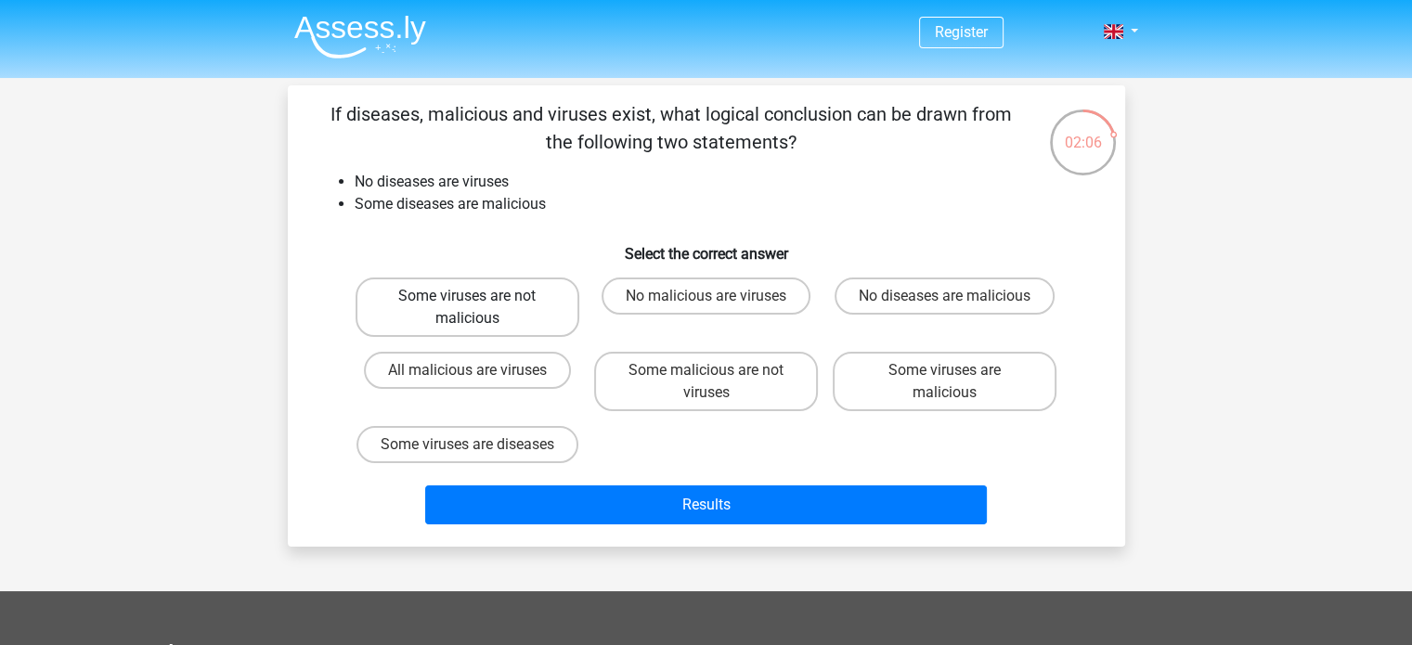
click at [537, 311] on label "Some viruses are not malicious" at bounding box center [468, 307] width 224 height 59
click at [479, 308] on input "Some viruses are not malicious" at bounding box center [473, 302] width 12 height 12
radio input "true"
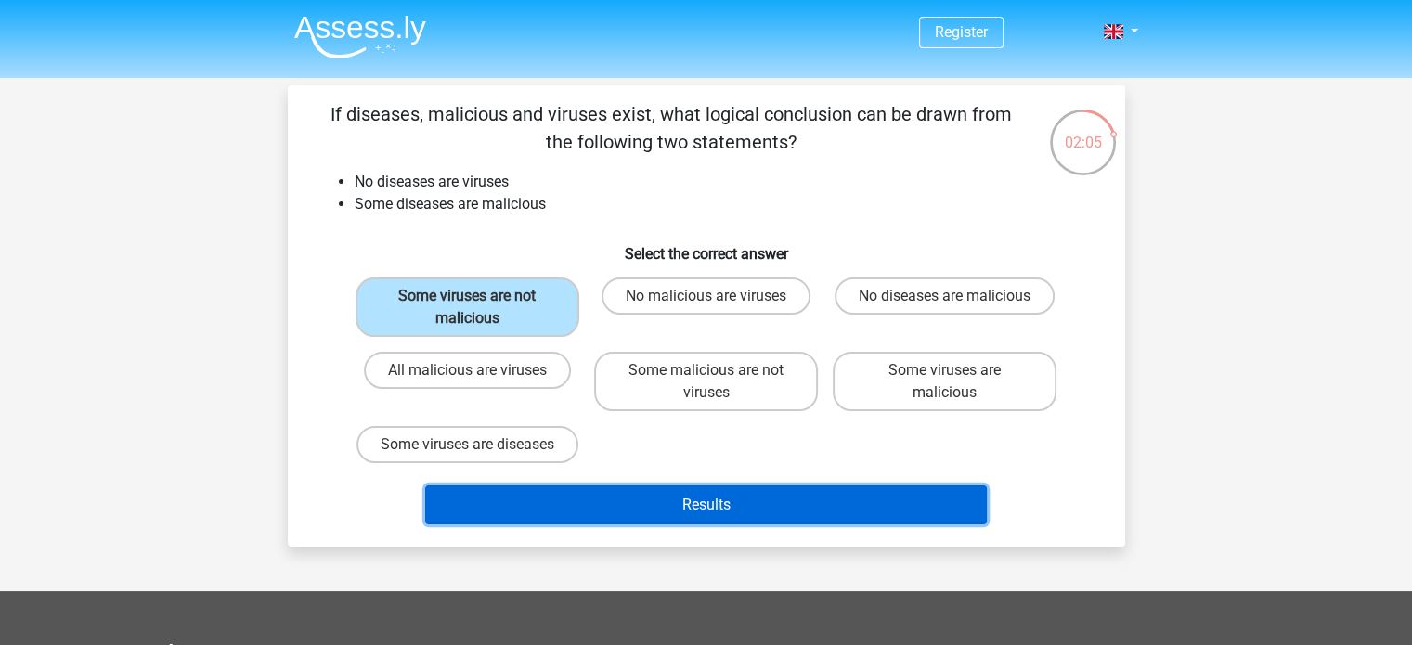
click at [718, 498] on button "Results" at bounding box center [706, 504] width 562 height 39
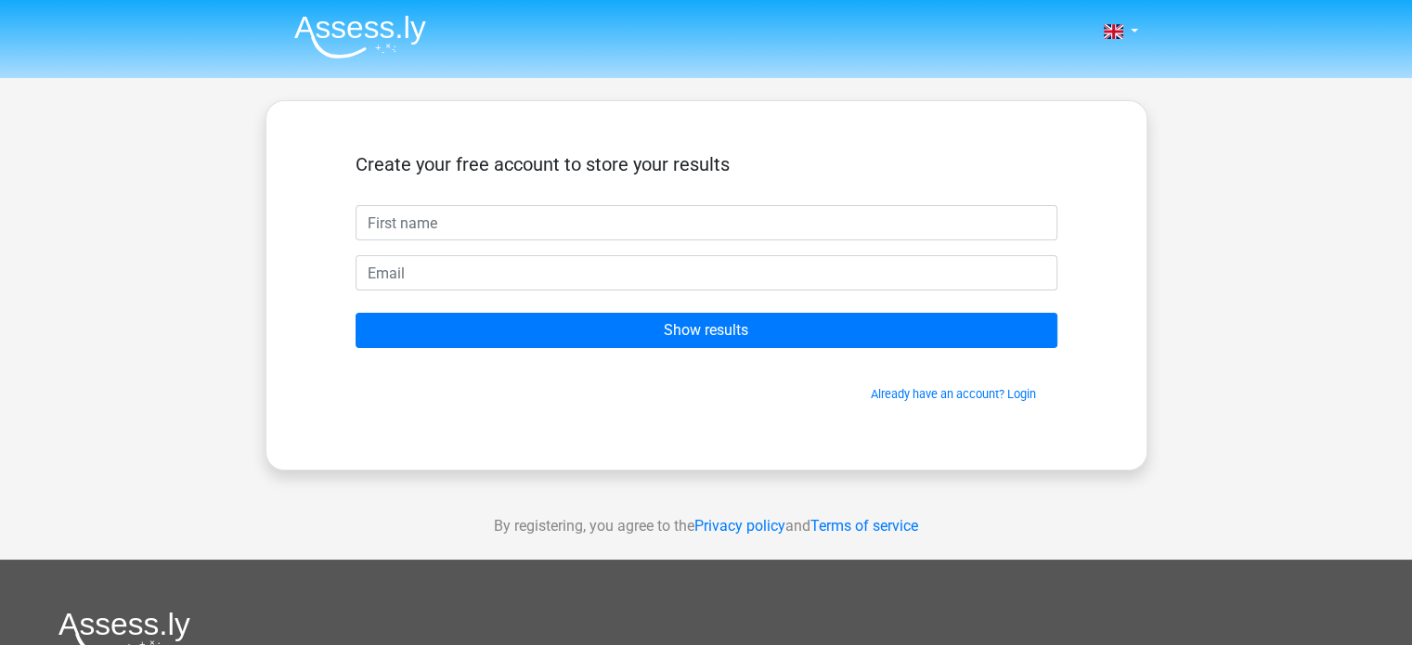
click at [422, 217] on input "text" at bounding box center [707, 222] width 702 height 35
type input "[PERSON_NAME]"
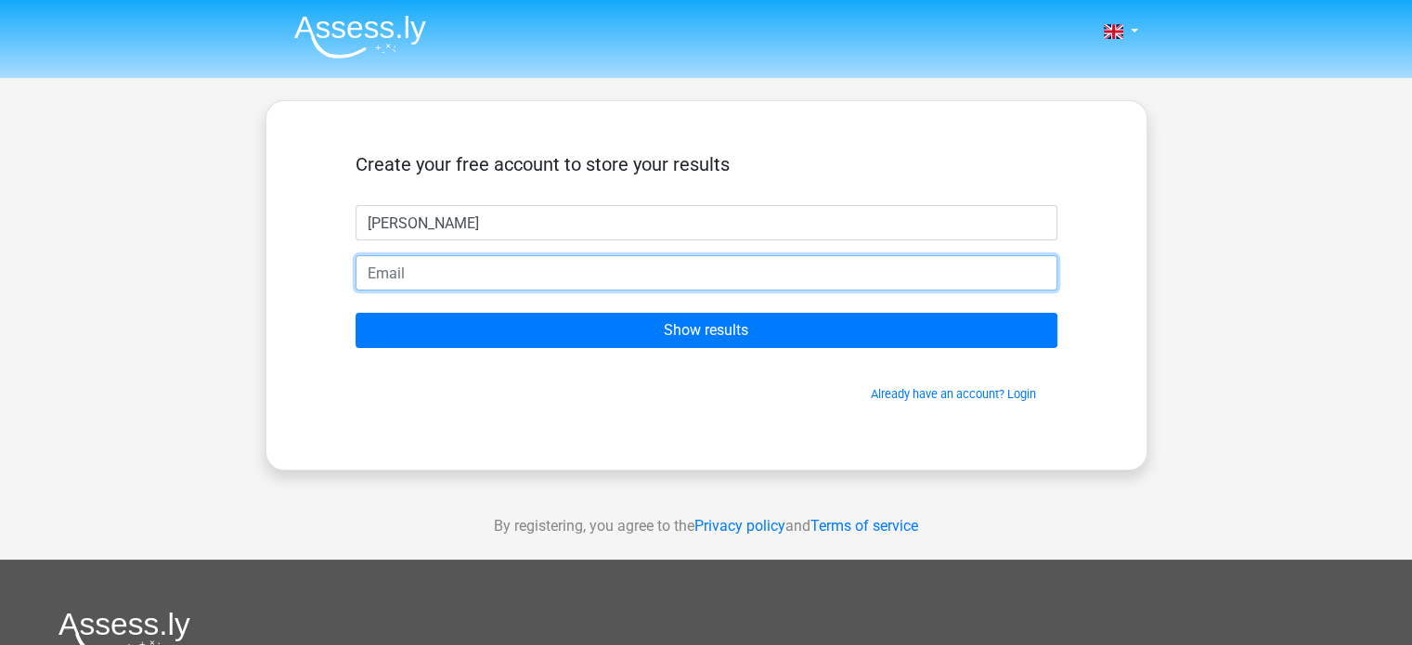
click at [412, 277] on input "email" at bounding box center [707, 272] width 702 height 35
type input "[PERSON_NAME][EMAIL_ADDRESS][DOMAIN_NAME]"
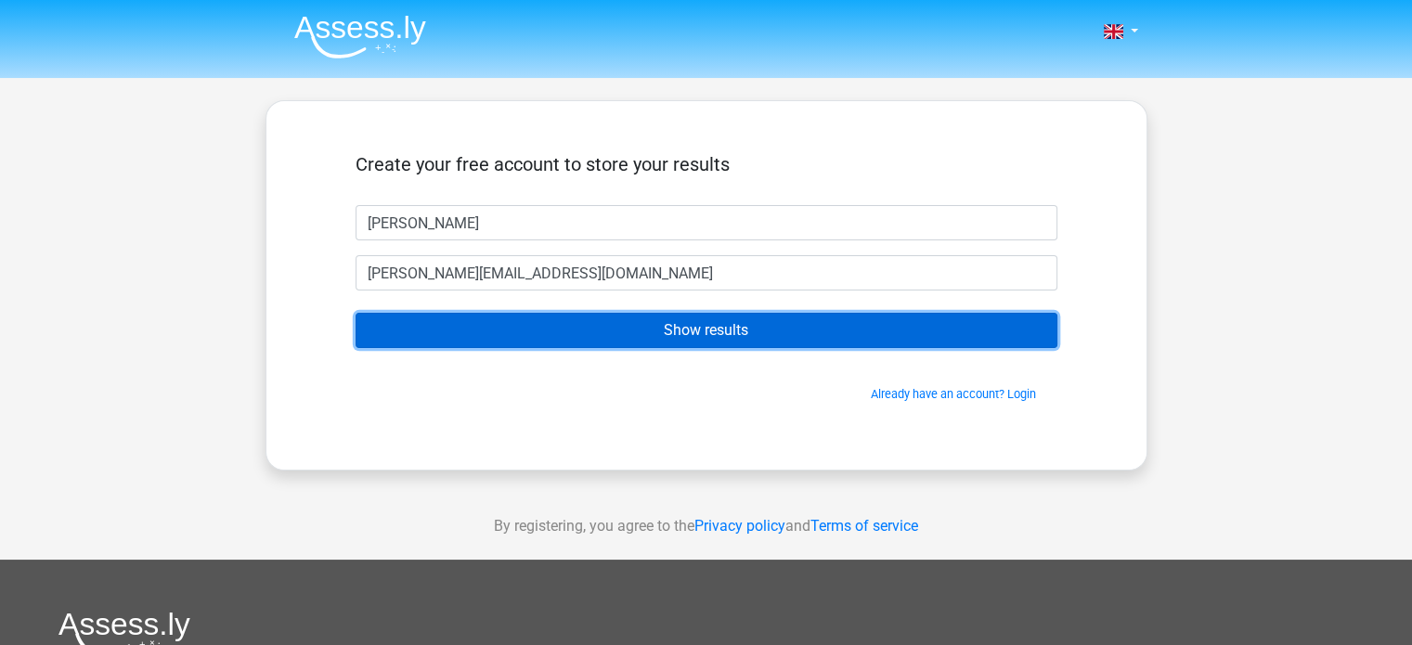
click at [632, 335] on input "Show results" at bounding box center [707, 330] width 702 height 35
click at [714, 330] on input "Show results" at bounding box center [707, 330] width 702 height 35
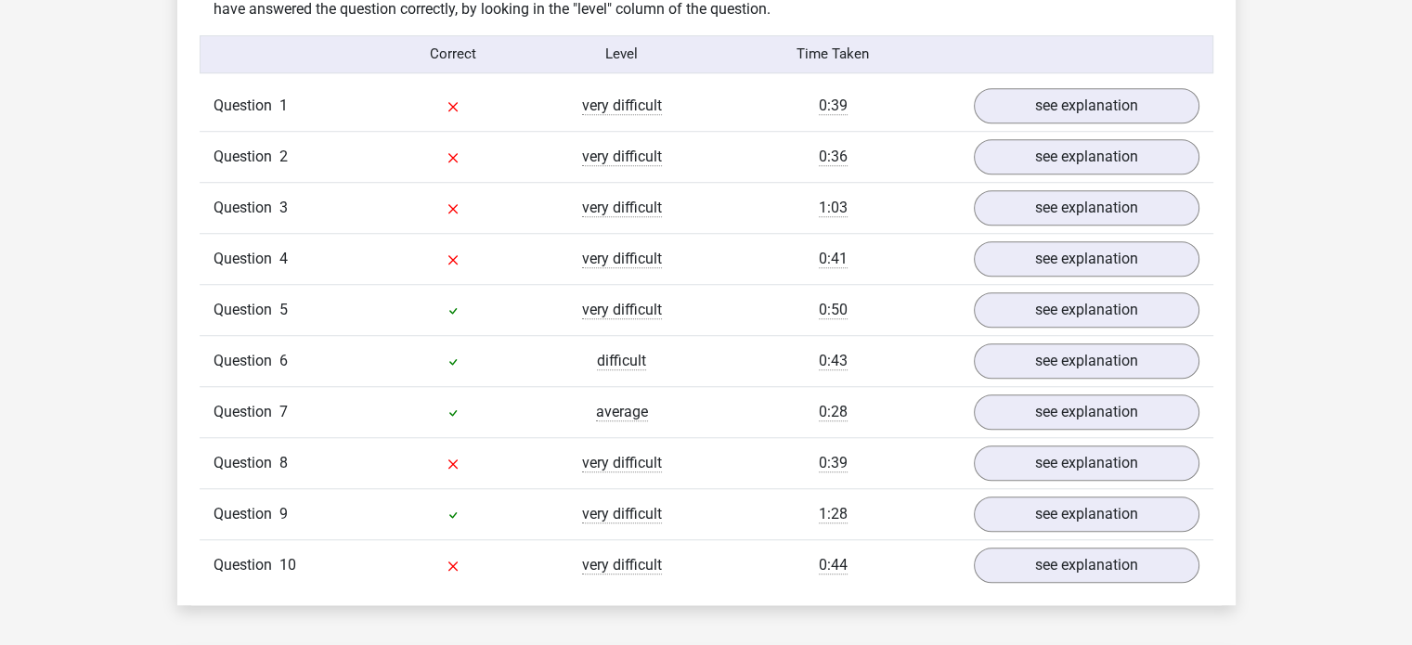
scroll to position [1483, 0]
click at [1098, 99] on link "see explanation" at bounding box center [1085, 104] width 259 height 41
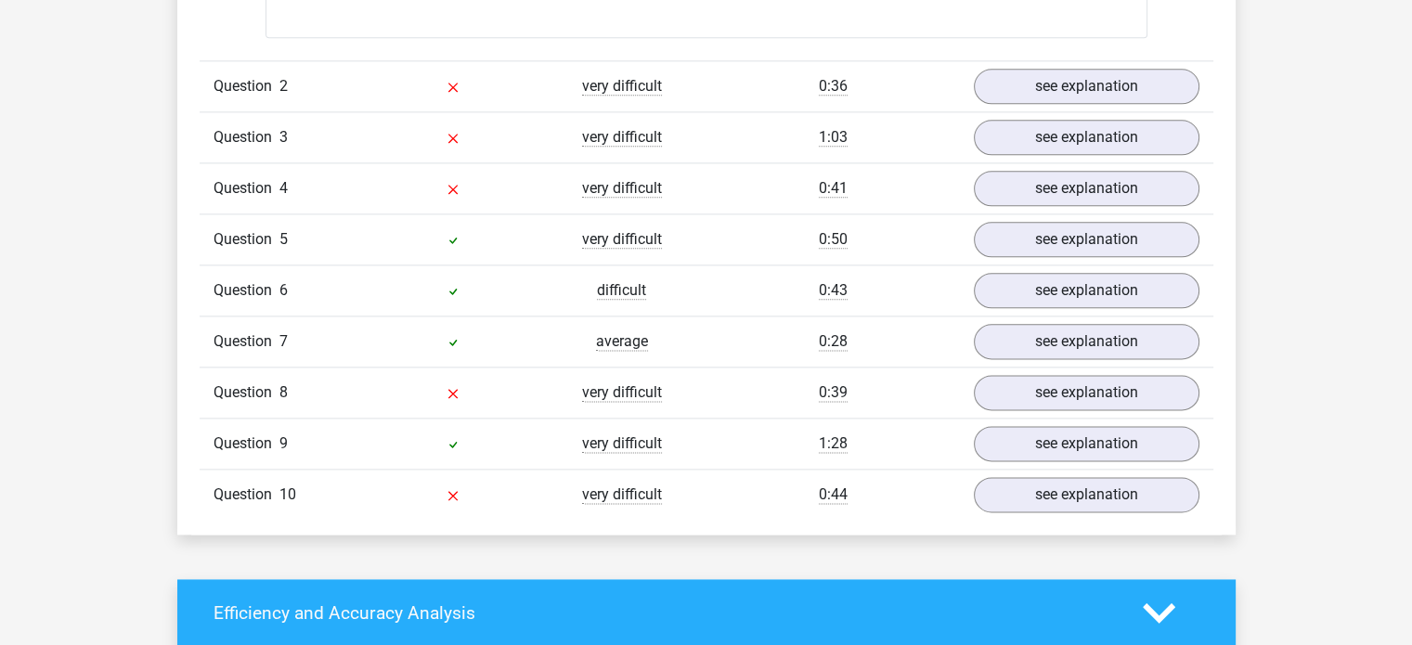
scroll to position [2312, 0]
